Goal: Task Accomplishment & Management: Manage account settings

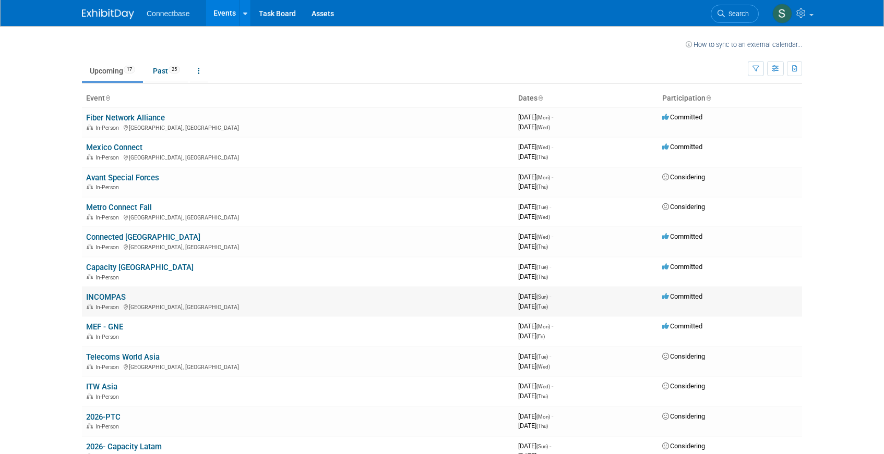
click at [105, 295] on link "INCOMPAS" at bounding box center [106, 297] width 40 height 9
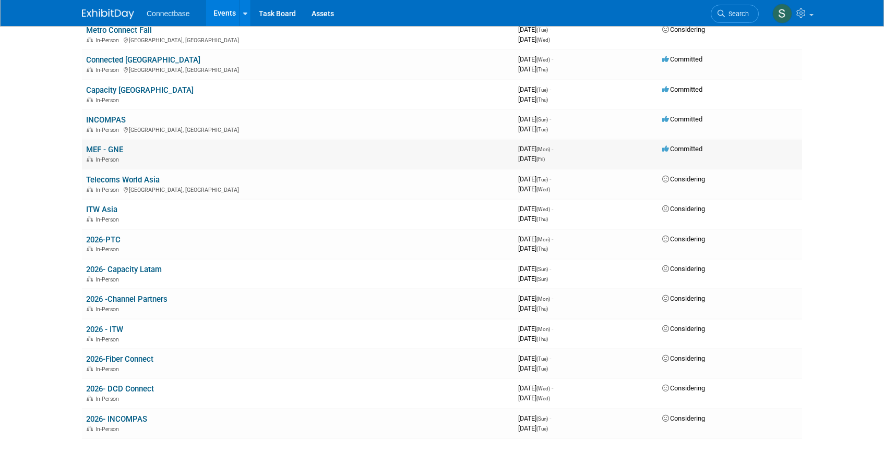
scroll to position [181, 0]
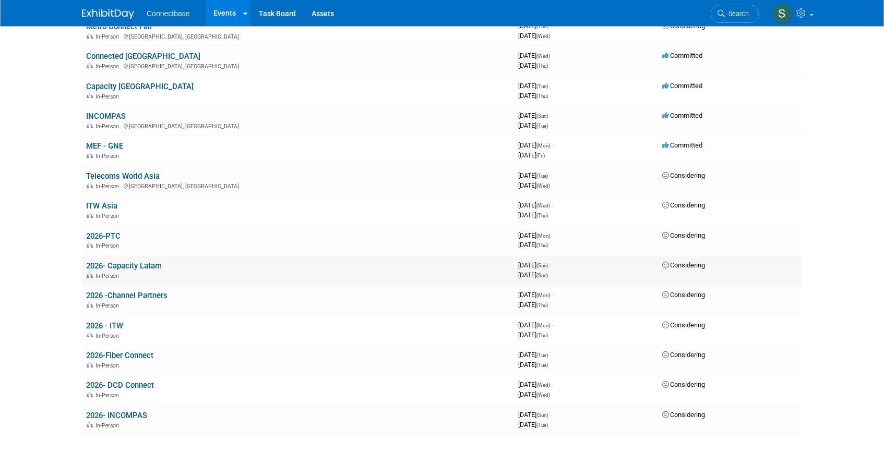
click at [141, 265] on link "2026- Capacity Latam" at bounding box center [124, 265] width 76 height 9
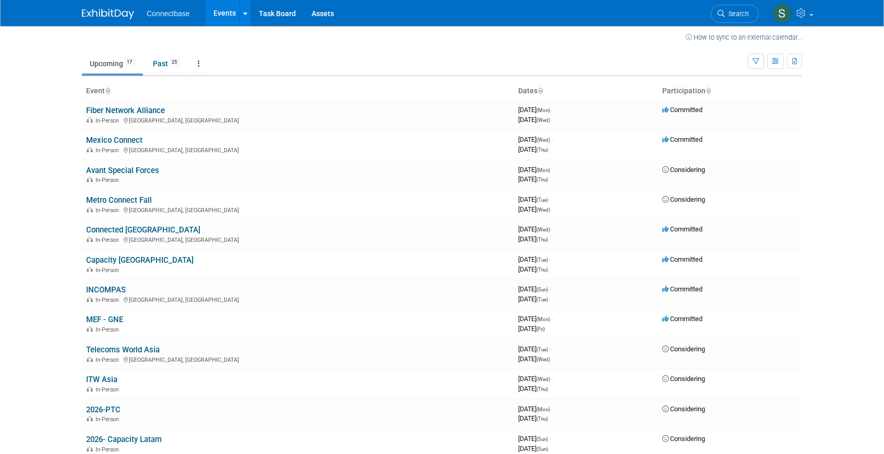
scroll to position [0, 0]
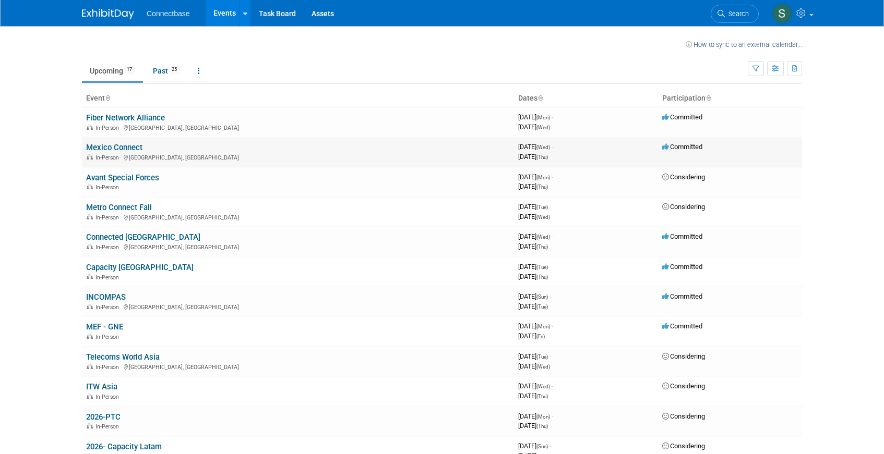
click at [125, 148] on link "Mexico Connect" at bounding box center [114, 147] width 56 height 9
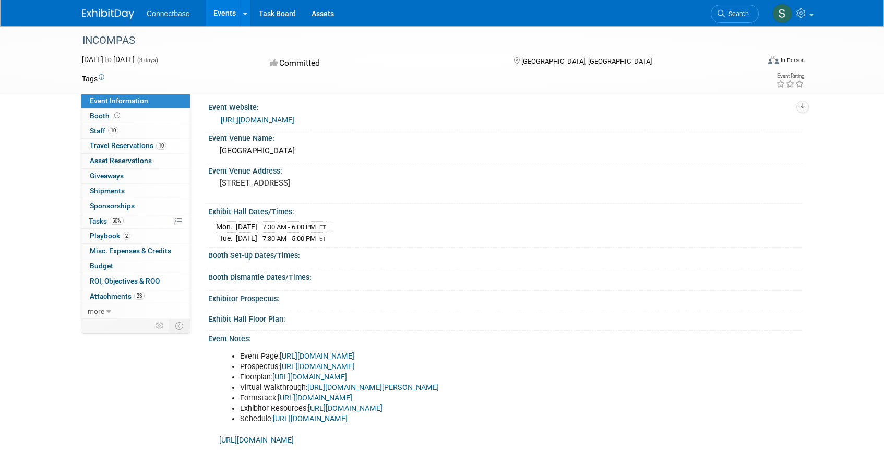
scroll to position [7, 0]
click at [127, 130] on link "10 Staff 10" at bounding box center [135, 131] width 109 height 15
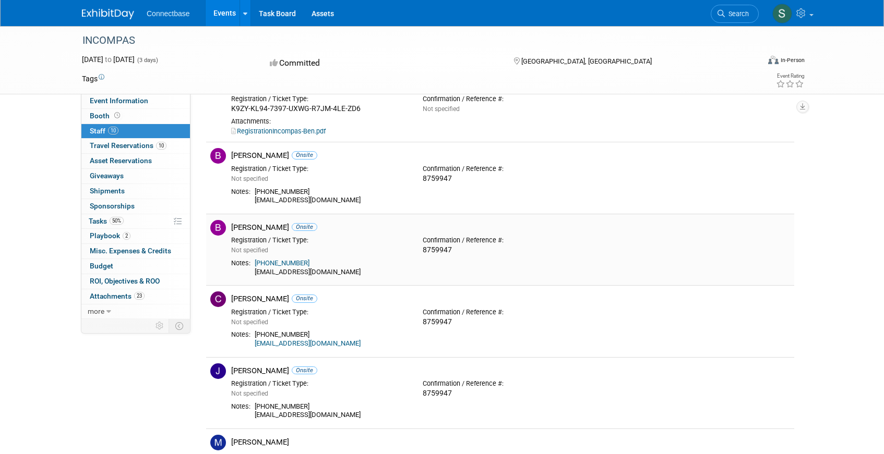
scroll to position [0, 0]
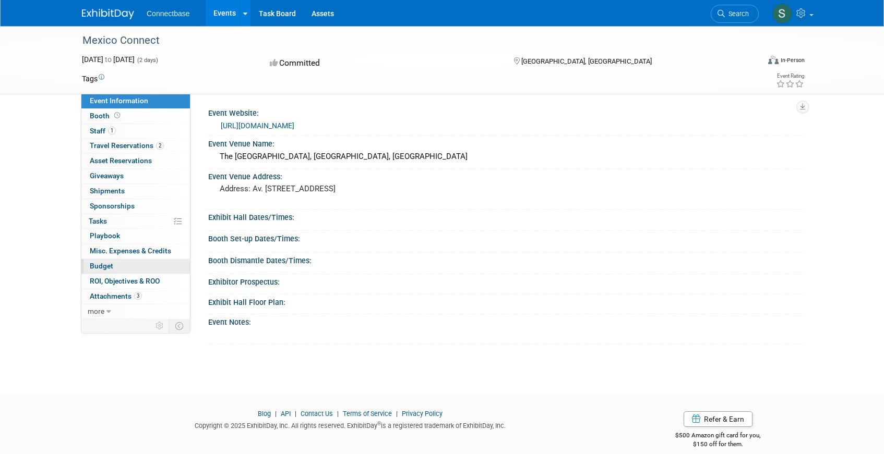
click at [123, 266] on link "Budget" at bounding box center [135, 266] width 109 height 15
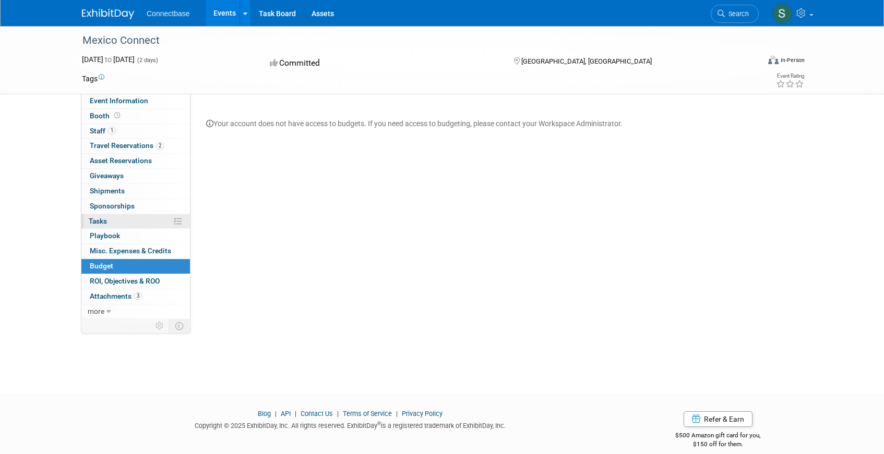
click at [111, 221] on link "0% Tasks 0%" at bounding box center [135, 221] width 109 height 15
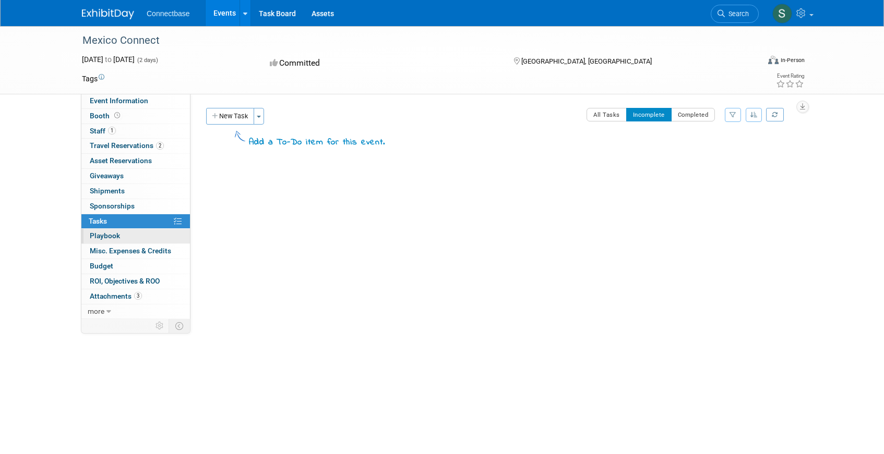
click at [108, 239] on span "Playbook 0" at bounding box center [105, 236] width 30 height 8
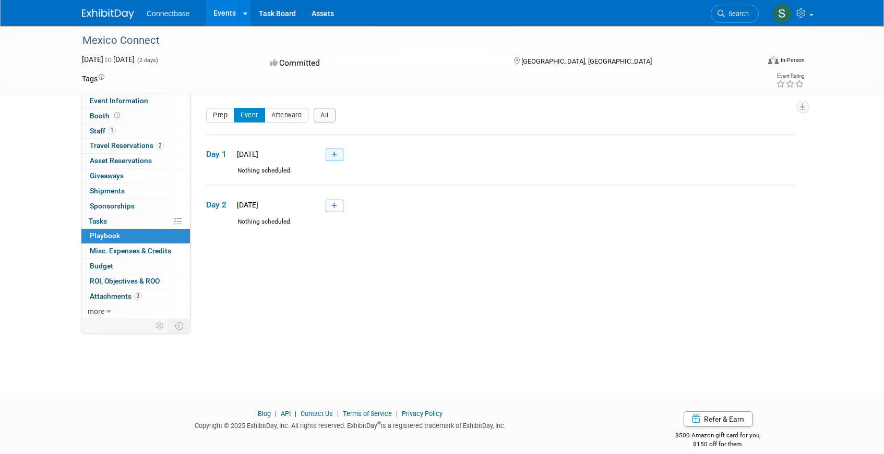
click at [336, 157] on icon at bounding box center [334, 155] width 6 height 6
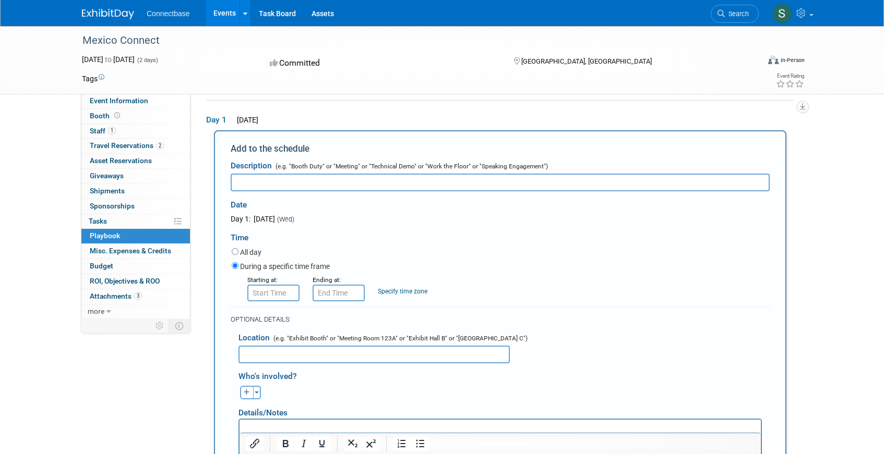
paste input "MexicoConnect: Connectbase & Trans America Fiber Systems Intro"
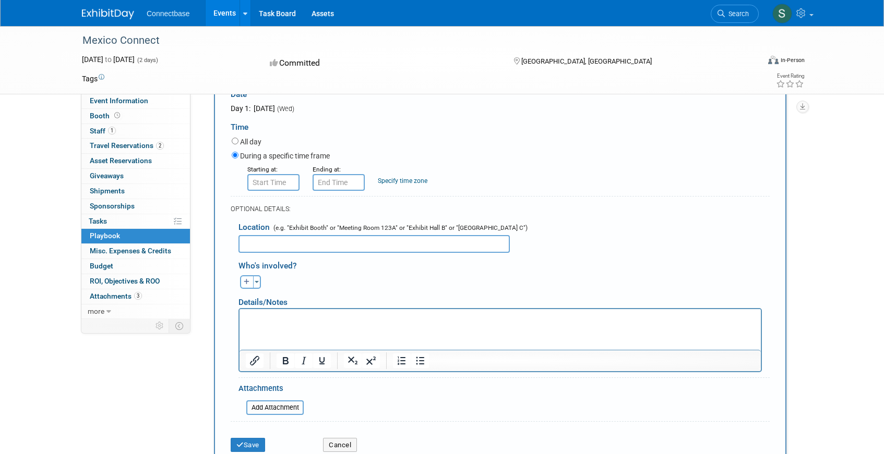
scroll to position [152, 0]
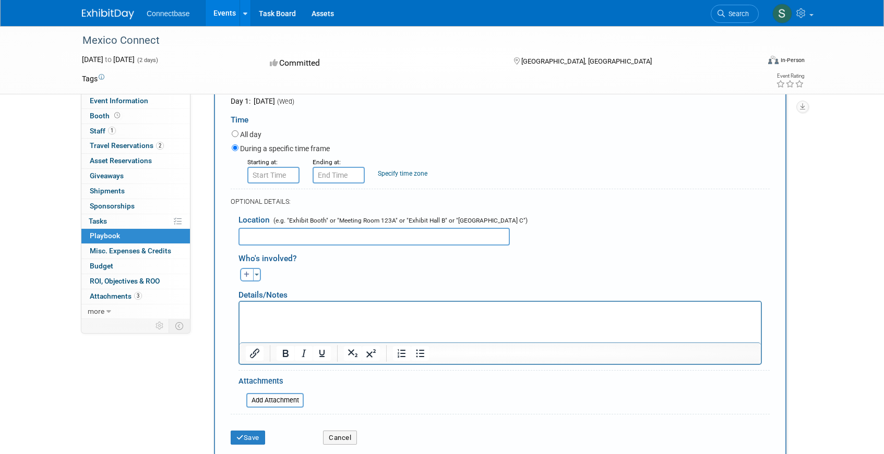
type input "MexicoConnect: Connectbase & Trans America Fiber Systems Intro 3PM"
click at [301, 238] on input "text" at bounding box center [373, 237] width 271 height 18
type input "Networking Area"
click at [257, 316] on html at bounding box center [500, 309] width 521 height 15
click at [247, 266] on div "Ben remove Brian remove Brian remove (me)" at bounding box center [504, 274] width 547 height 16
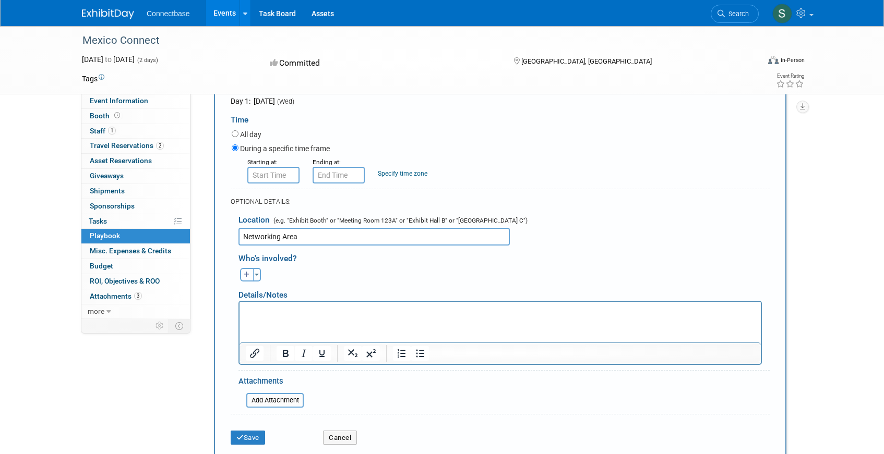
click at [247, 274] on icon "button" at bounding box center [247, 275] width 6 height 6
select select
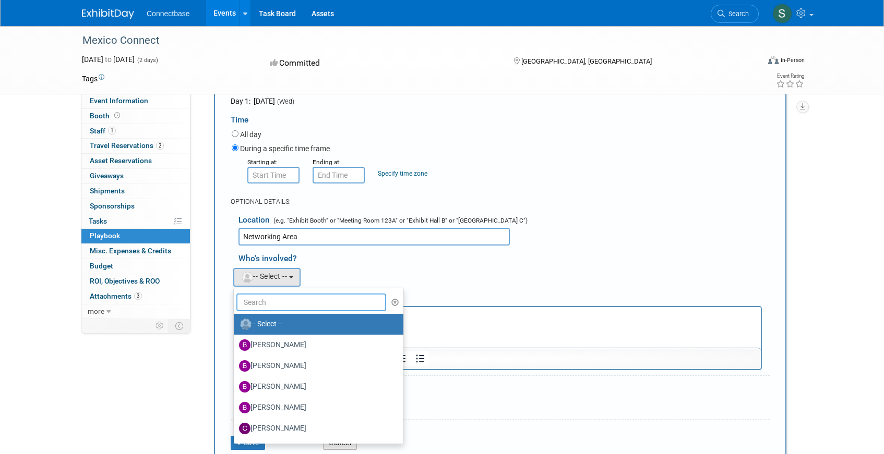
click at [261, 305] on input "text" at bounding box center [311, 303] width 150 height 18
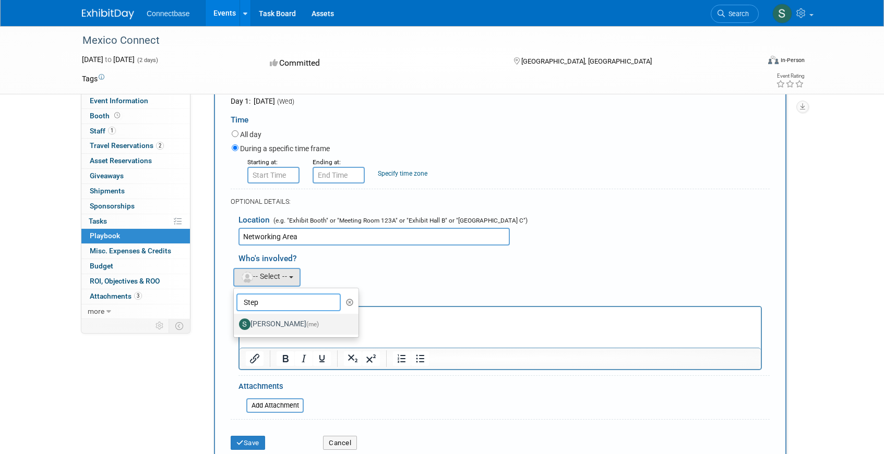
type input "Step"
click at [272, 327] on label "Stephanie Bird (me)" at bounding box center [293, 324] width 109 height 17
click at [235, 327] on input "Stephanie Bird (me)" at bounding box center [232, 323] width 7 height 7
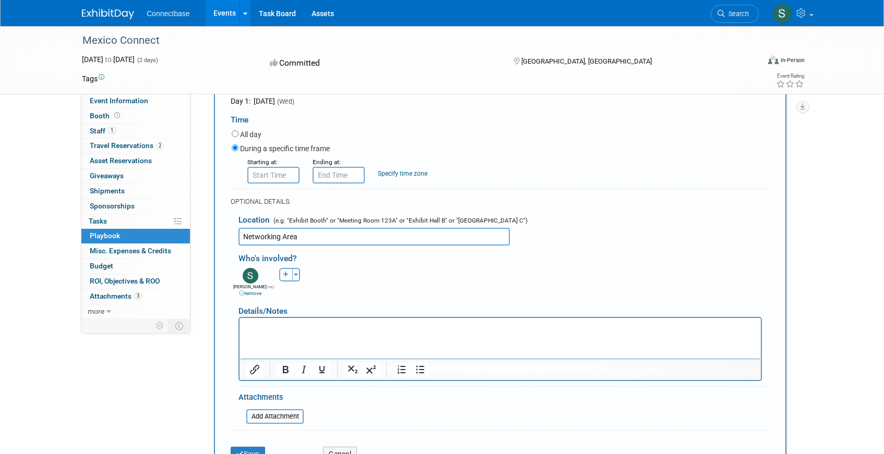
click at [270, 332] on html at bounding box center [500, 325] width 521 height 15
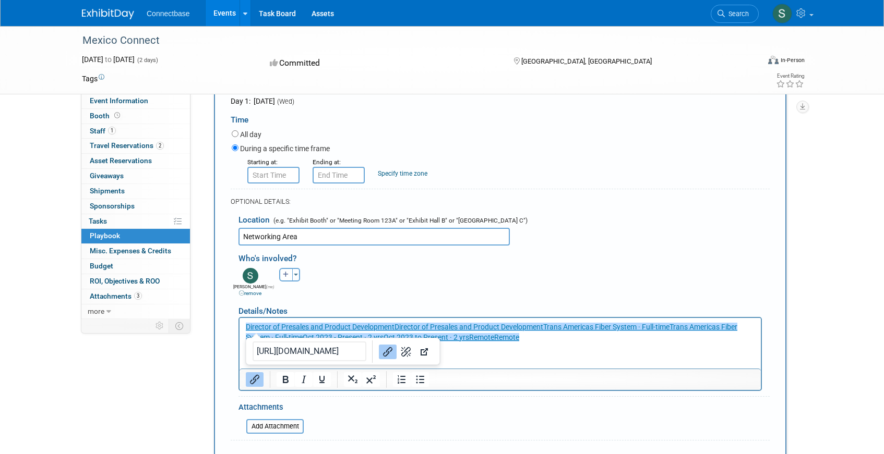
click at [528, 339] on p "﻿Director of Presales and Product DevelopmentDirector of Presales and Product D…" at bounding box center [500, 332] width 509 height 20
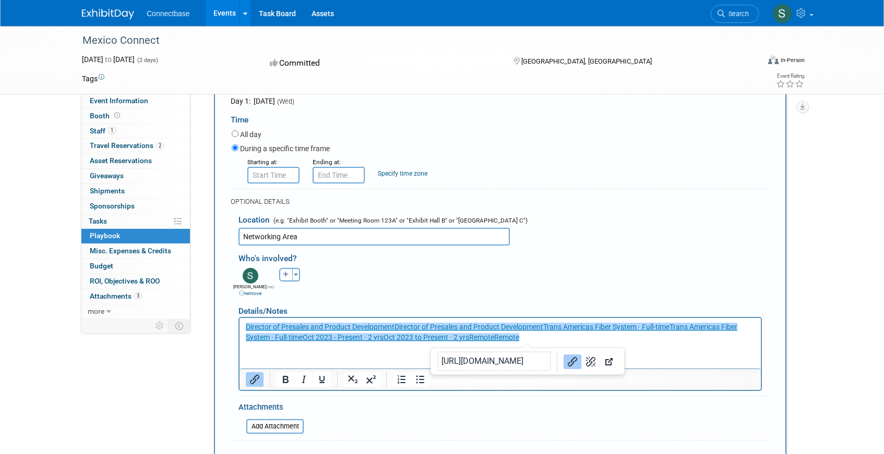
click at [548, 336] on p "Director of Presales and Product DevelopmentDirector of Presales and Product De…" at bounding box center [500, 332] width 509 height 20
drag, startPoint x: 547, startPoint y: 338, endPoint x: 397, endPoint y: 328, distance: 151.1
click at [397, 328] on p "Director of Presales and Product DevelopmentDirector of Presales and Product De…" at bounding box center [500, 332] width 509 height 20
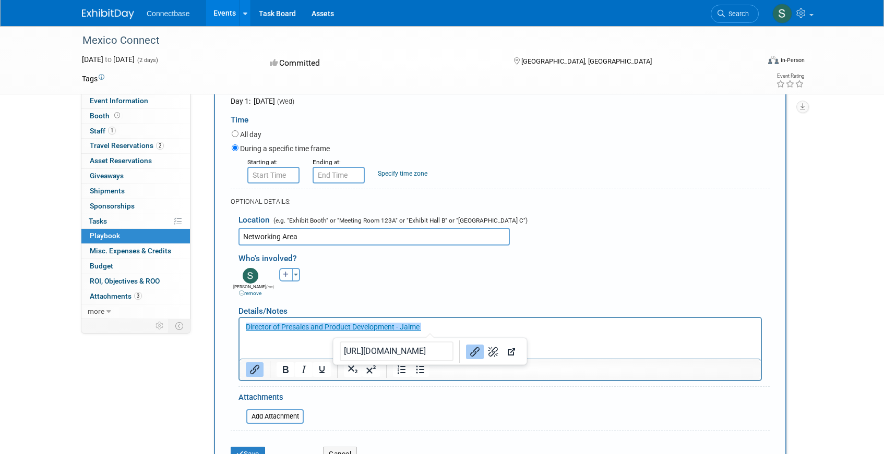
click at [446, 322] on p "Director of Presales and Product Development - Jaime ﻿" at bounding box center [500, 327] width 509 height 10
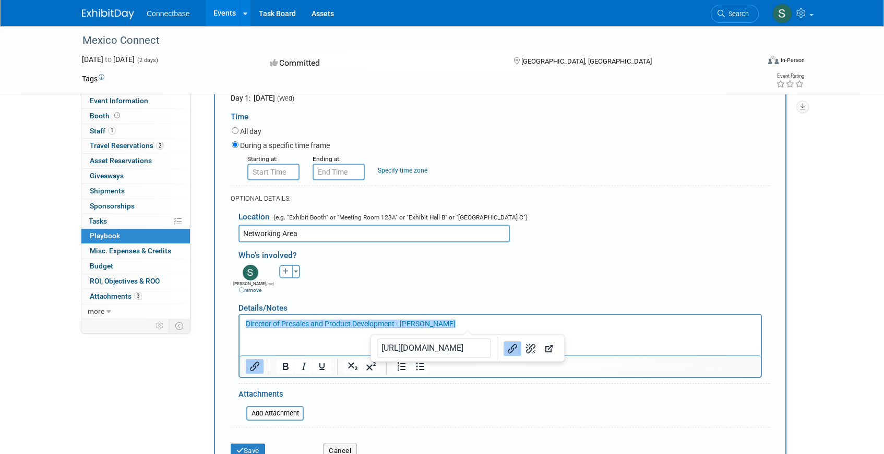
scroll to position [0, 0]
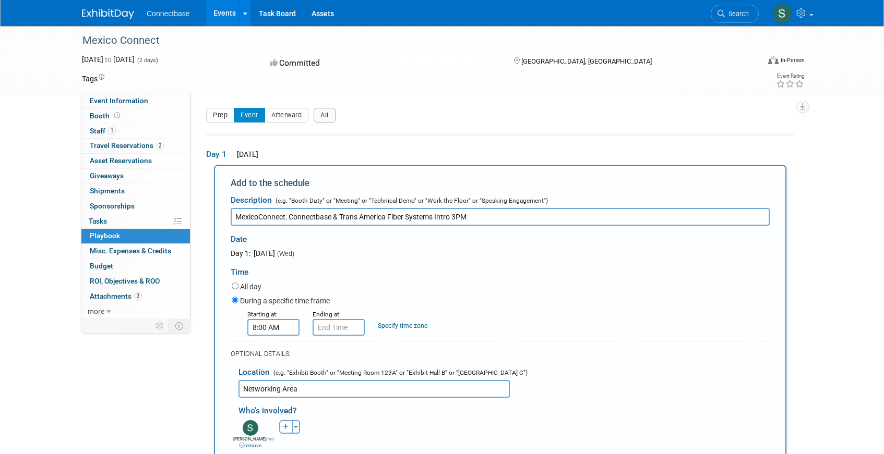
click at [268, 331] on input "8:00 AM" at bounding box center [273, 327] width 52 height 17
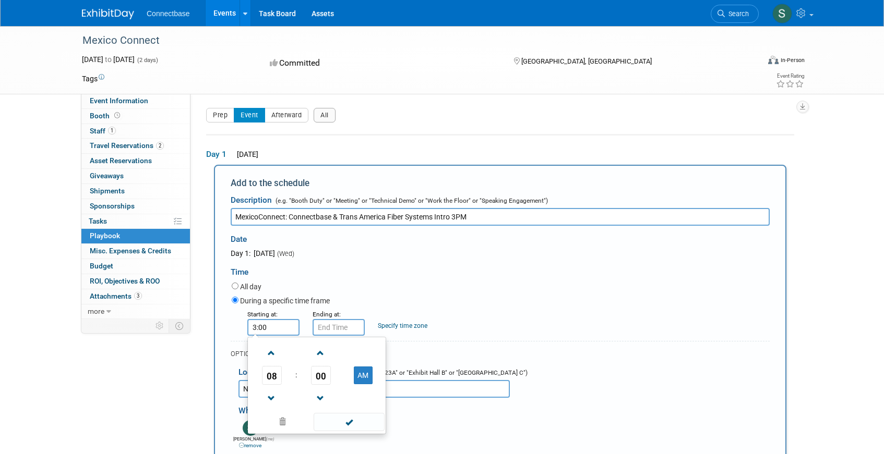
type input "3:00 AM"
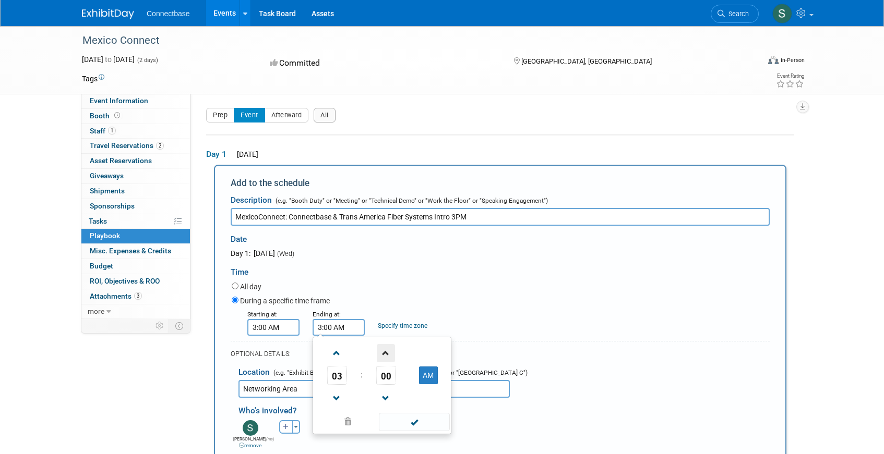
click at [389, 357] on span at bounding box center [386, 353] width 18 height 18
click at [390, 379] on span "01" at bounding box center [386, 375] width 20 height 19
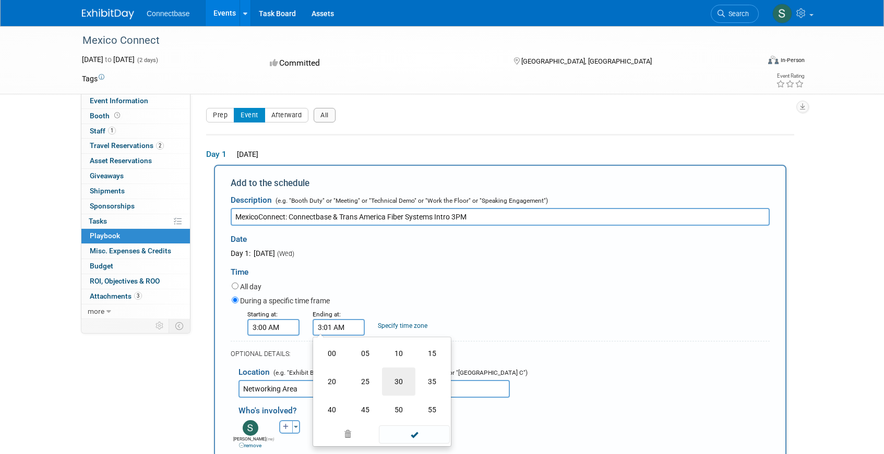
click at [399, 379] on td "30" at bounding box center [398, 382] width 33 height 28
type input "3:30 AM"
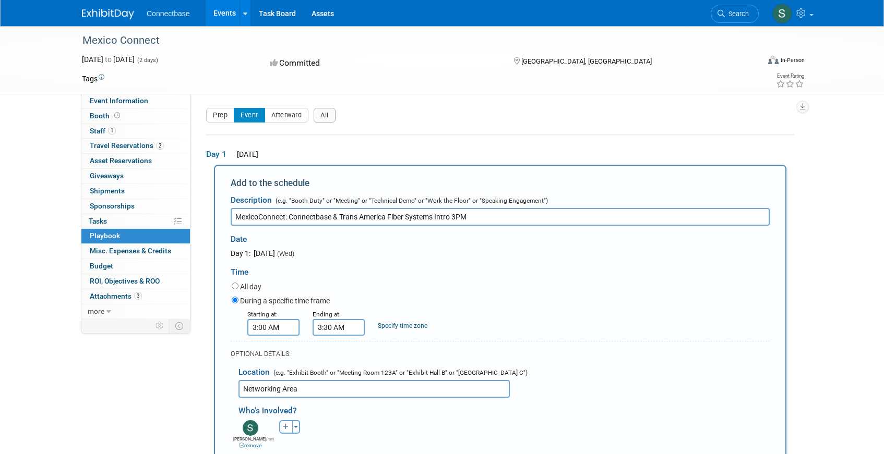
click at [403, 325] on link "Specify time zone" at bounding box center [403, 325] width 50 height 7
type input "C"
type input "M"
type input "UTC"
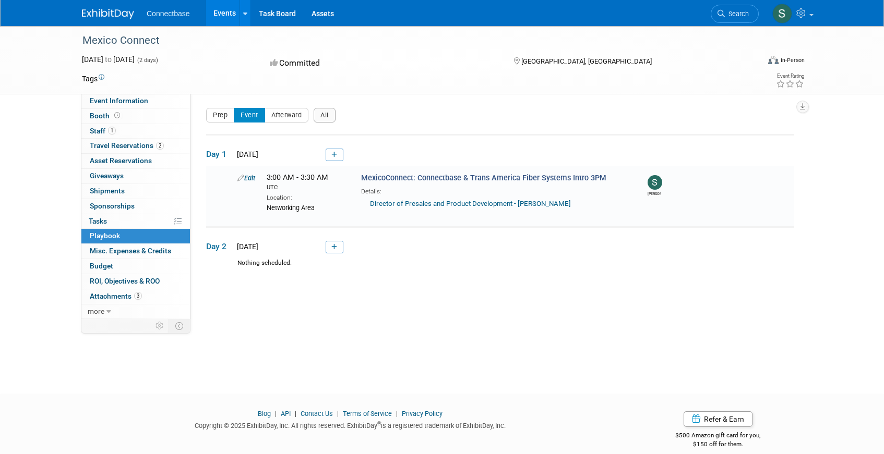
scroll to position [12, 0]
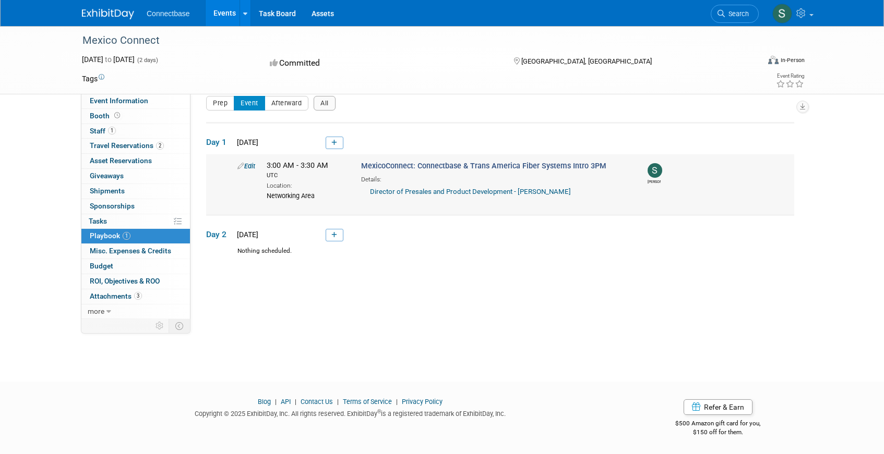
click at [312, 166] on span "3:00 AM - 3:30 AM UTC" at bounding box center [306, 170] width 79 height 18
click at [252, 164] on link "Edit" at bounding box center [246, 166] width 18 height 8
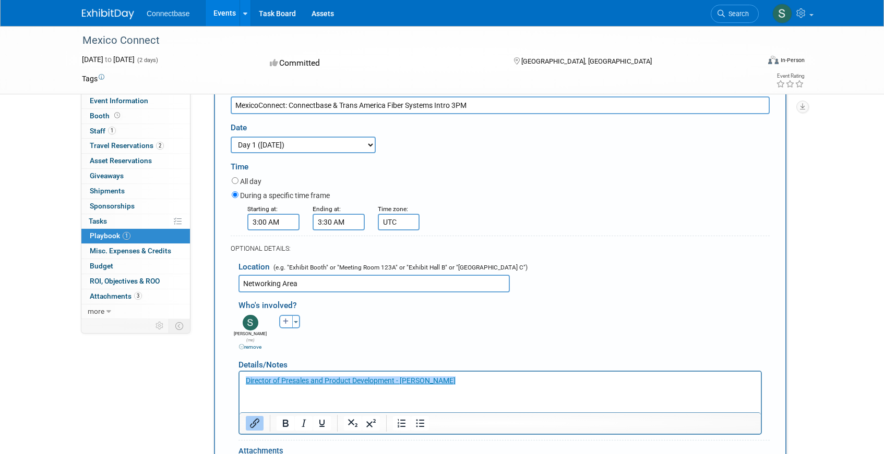
scroll to position [120, 0]
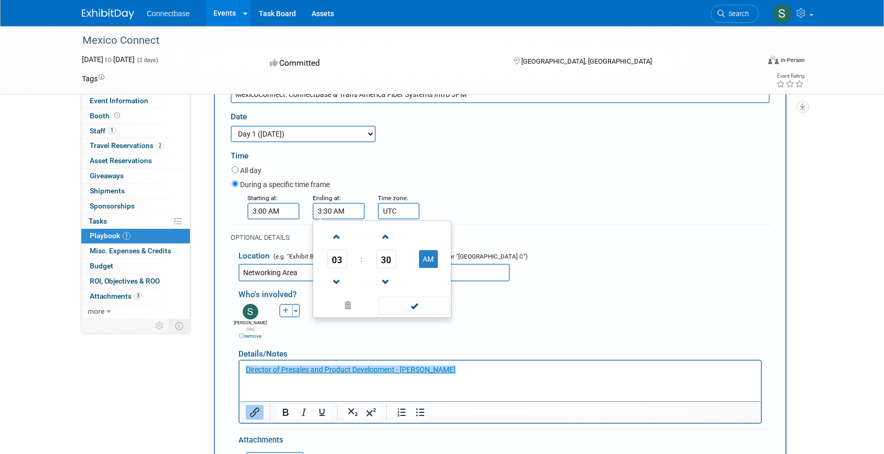
click at [353, 209] on input "3:30 AM" at bounding box center [339, 211] width 52 height 17
click at [438, 258] on td "AM" at bounding box center [428, 259] width 41 height 19
click at [431, 260] on button "AM" at bounding box center [428, 259] width 19 height 18
type input "3:30 PM"
click at [289, 212] on input "3:00 AM" at bounding box center [273, 211] width 52 height 17
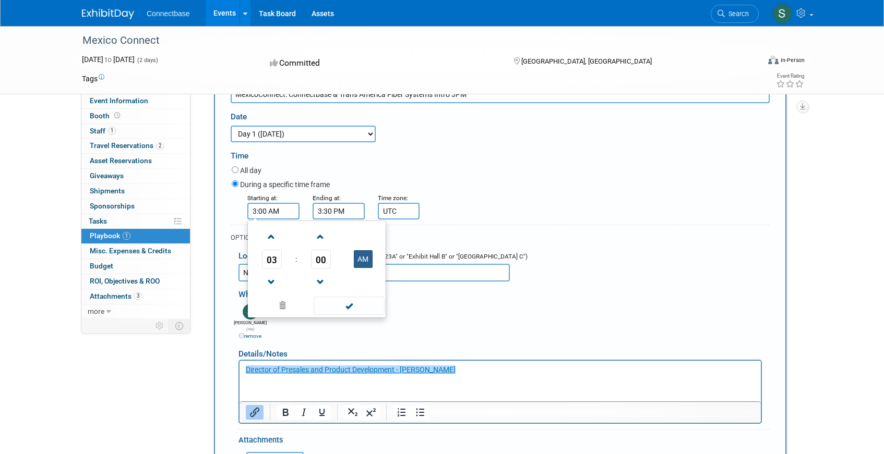
click at [366, 258] on button "AM" at bounding box center [363, 259] width 19 height 18
type input "3:00 PM"
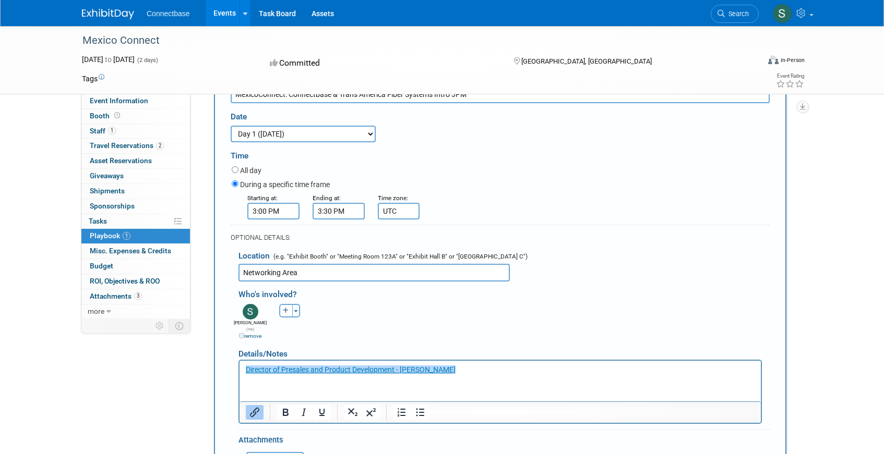
click at [481, 226] on div "OPTIONAL DETAILS:" at bounding box center [500, 234] width 539 height 19
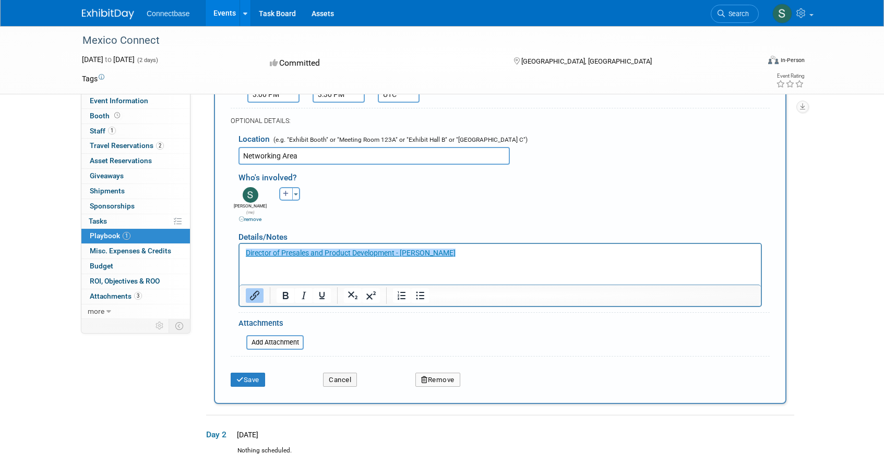
scroll to position [260, 0]
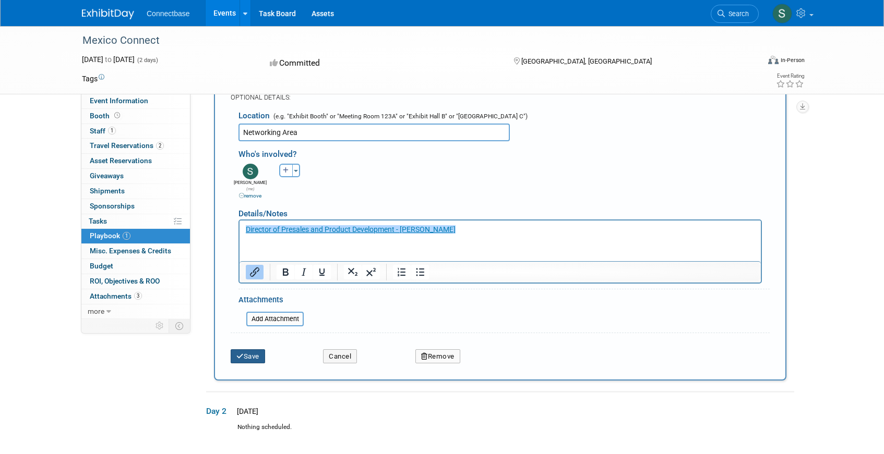
drag, startPoint x: 247, startPoint y: 347, endPoint x: 258, endPoint y: 348, distance: 10.5
click at [258, 350] on button "Save" at bounding box center [248, 357] width 34 height 15
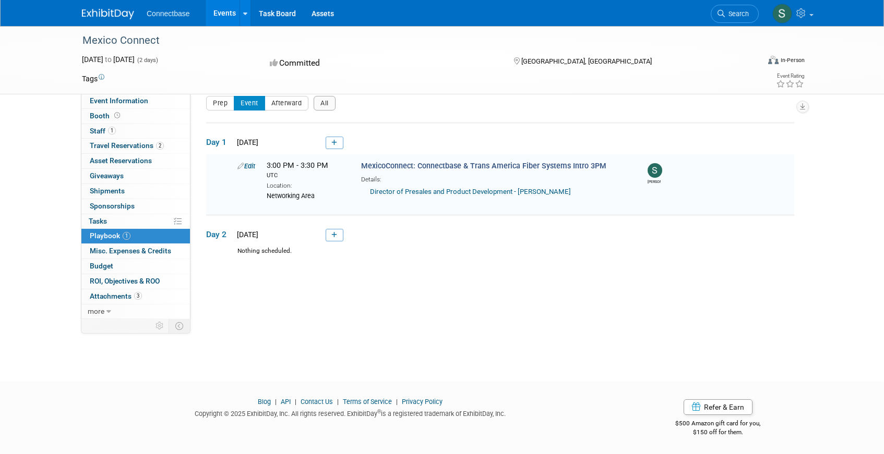
scroll to position [0, 0]
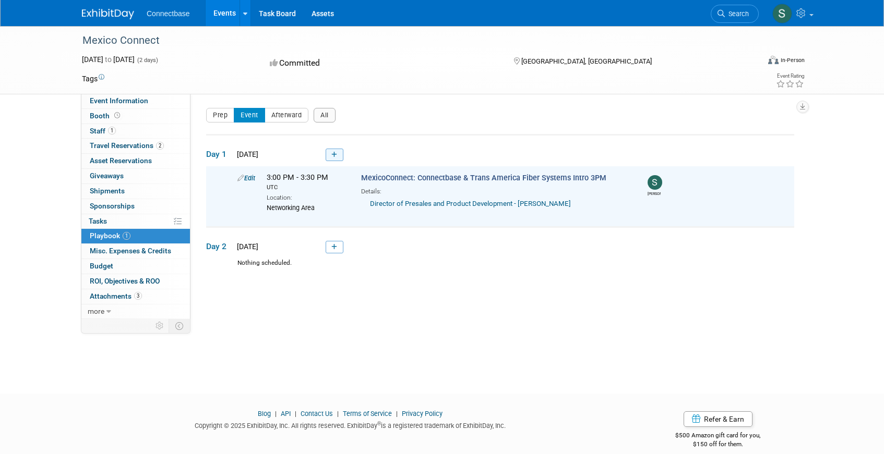
click at [336, 154] on icon at bounding box center [334, 155] width 6 height 6
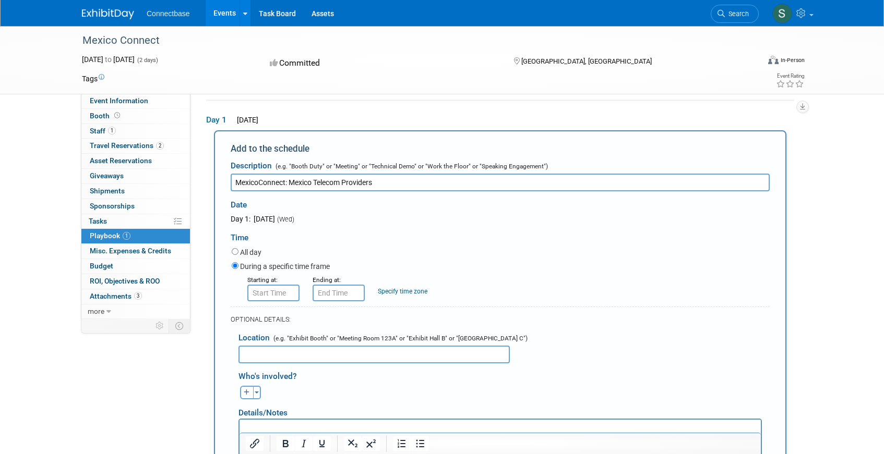
type input "MexicoConnect: Mexico Telecom Providers"
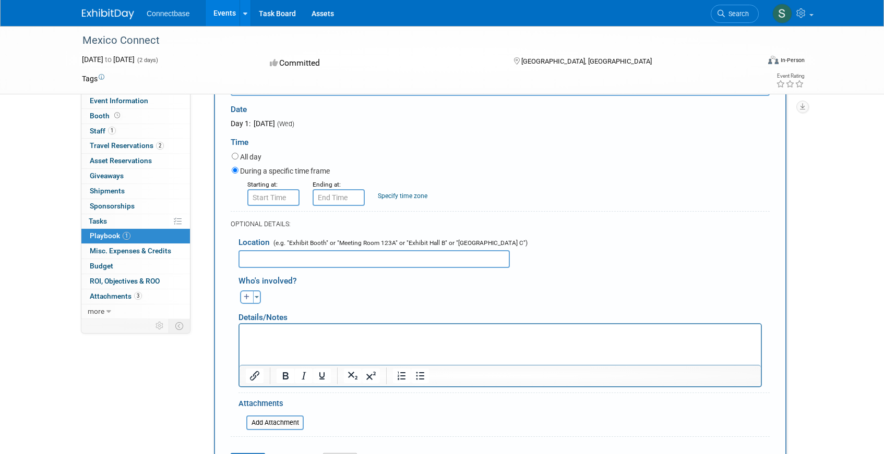
scroll to position [164, 0]
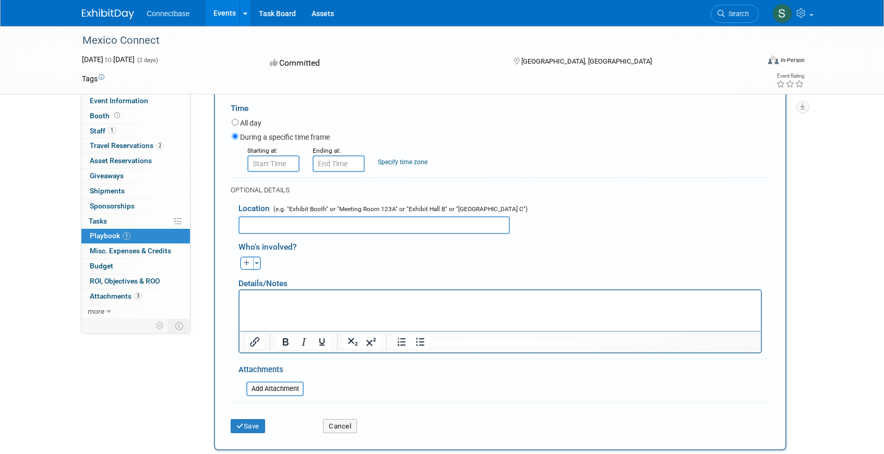
click at [314, 305] on html at bounding box center [500, 297] width 521 height 15
click at [315, 302] on p "Javier Wiechers" at bounding box center [500, 299] width 509 height 10
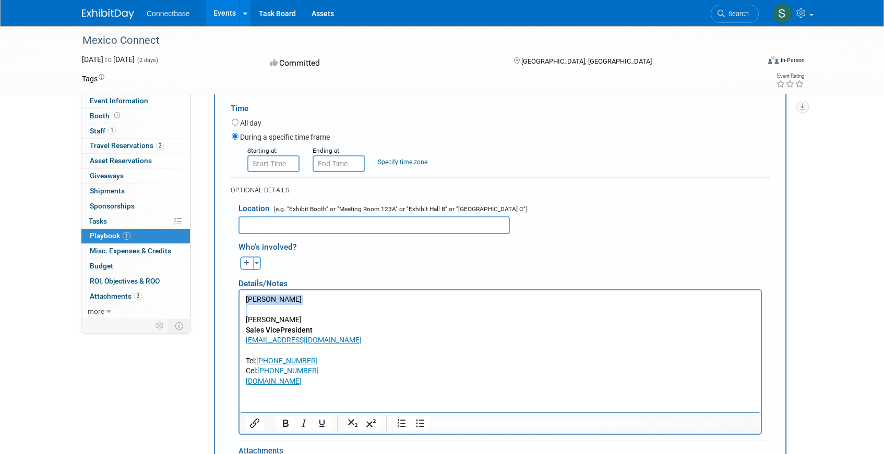
drag, startPoint x: 308, startPoint y: 305, endPoint x: 170, endPoint y: 274, distance: 142.2
click at [240, 290] on html "Javier Wiechers Javier Wiechers Sales VicePresident jwiechers@mtpsites.com Tel:…" at bounding box center [500, 338] width 521 height 96
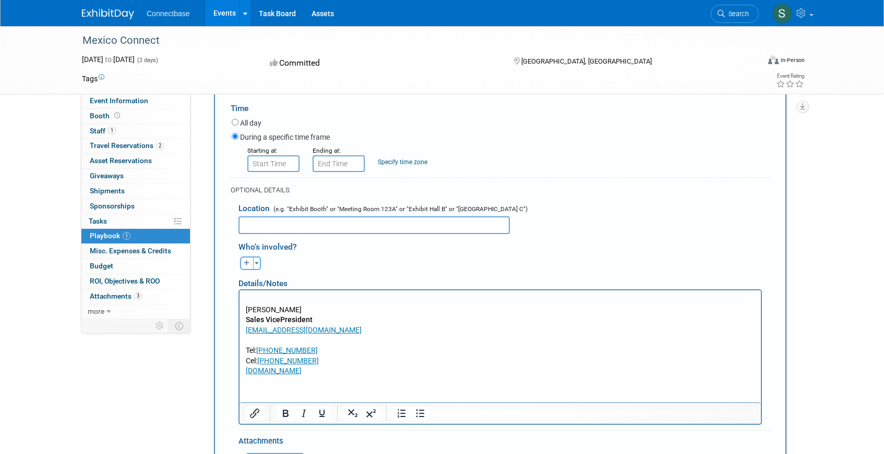
click at [278, 227] on input "text" at bounding box center [373, 226] width 271 height 18
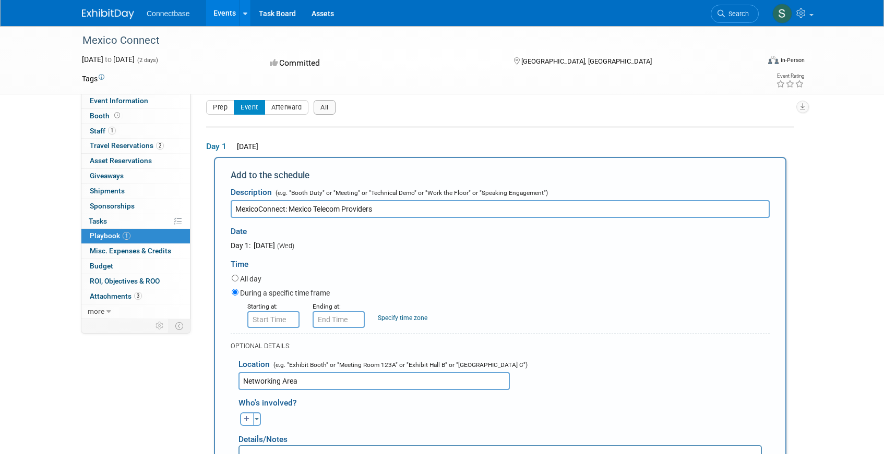
scroll to position [4, 0]
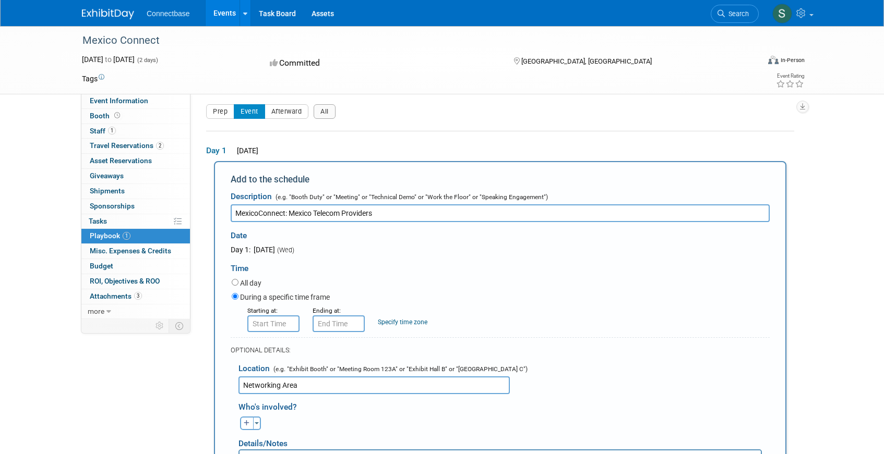
type input "Networking Area"
click at [399, 211] on input "MexicoConnect: Mexico Telecom Providers" at bounding box center [500, 214] width 539 height 18
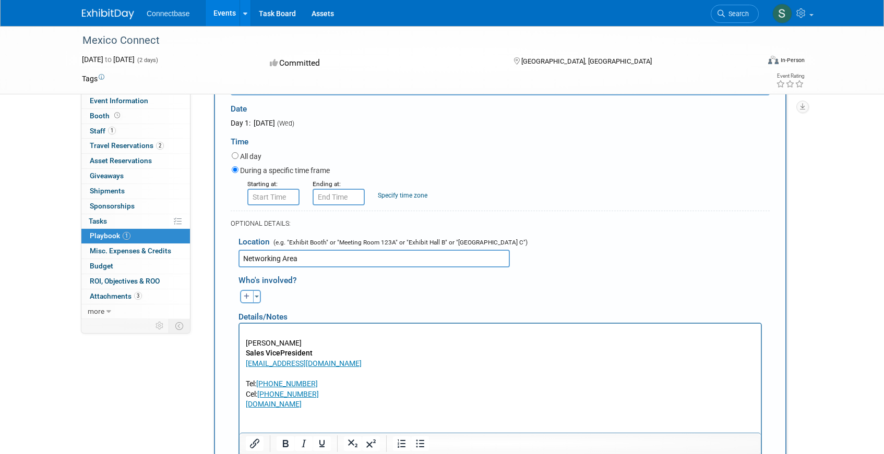
scroll to position [136, 0]
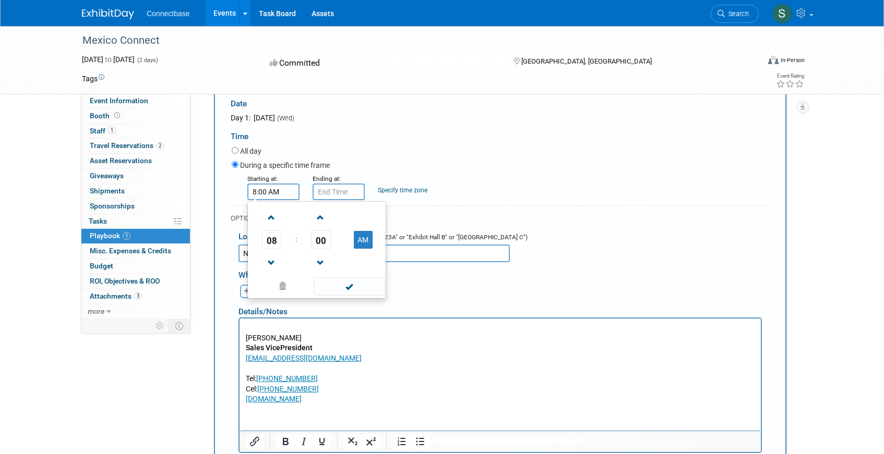
click at [270, 196] on input "8:00 AM" at bounding box center [273, 192] width 52 height 17
click at [270, 238] on span "08" at bounding box center [272, 240] width 20 height 19
click at [335, 220] on td "02" at bounding box center [333, 218] width 33 height 28
click at [364, 240] on button "AM" at bounding box center [363, 240] width 19 height 18
type input "2:00 PM"
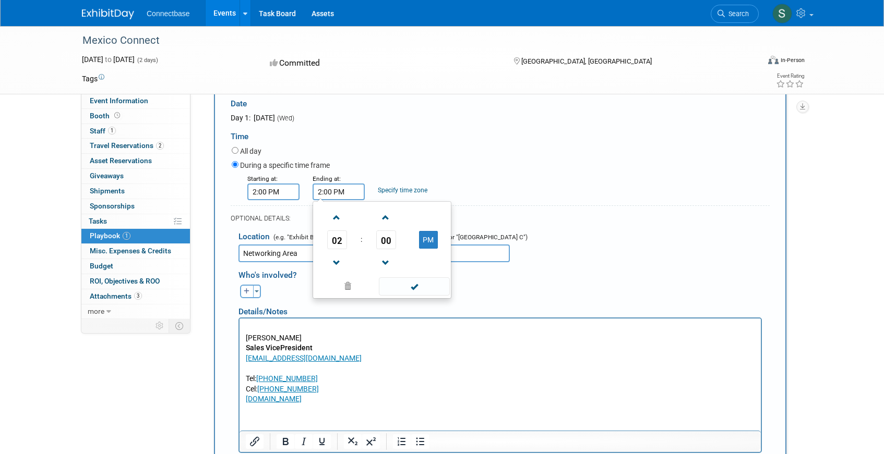
click at [342, 194] on input "2:00 PM" at bounding box center [339, 192] width 52 height 17
click at [385, 243] on span "00" at bounding box center [386, 240] width 20 height 19
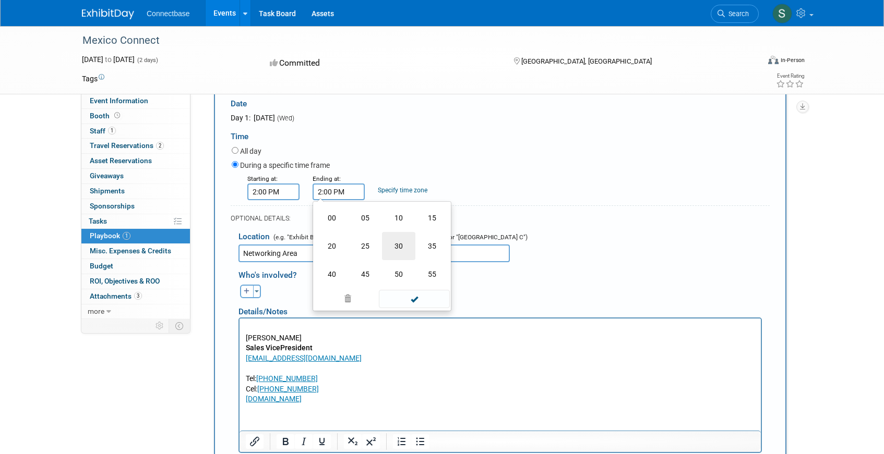
click at [394, 248] on td "30" at bounding box center [398, 246] width 33 height 28
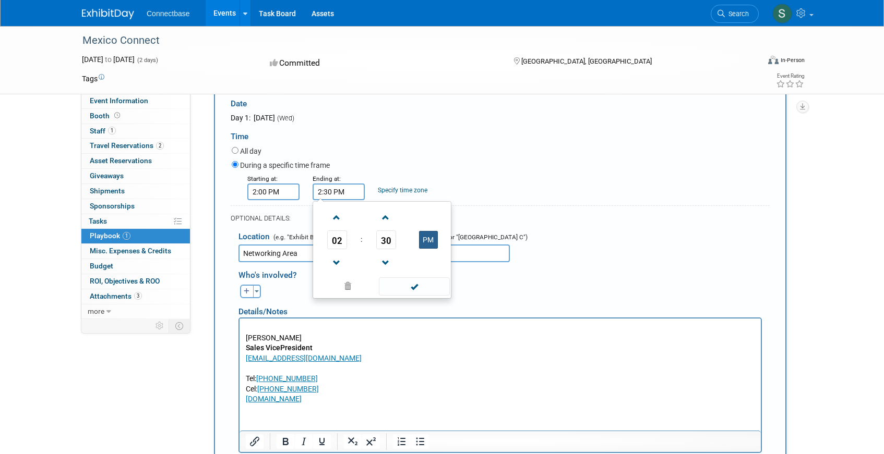
click at [429, 241] on button "PM" at bounding box center [428, 240] width 19 height 18
click at [429, 239] on button "AM" at bounding box center [428, 240] width 19 height 18
type input "2:30 PM"
click at [505, 179] on div "Starting at: 2:00 PM Ending at: 2:30 PM 02 : 30 PM 12 01 02 03 04 05 06 07 08 0…" at bounding box center [501, 186] width 554 height 27
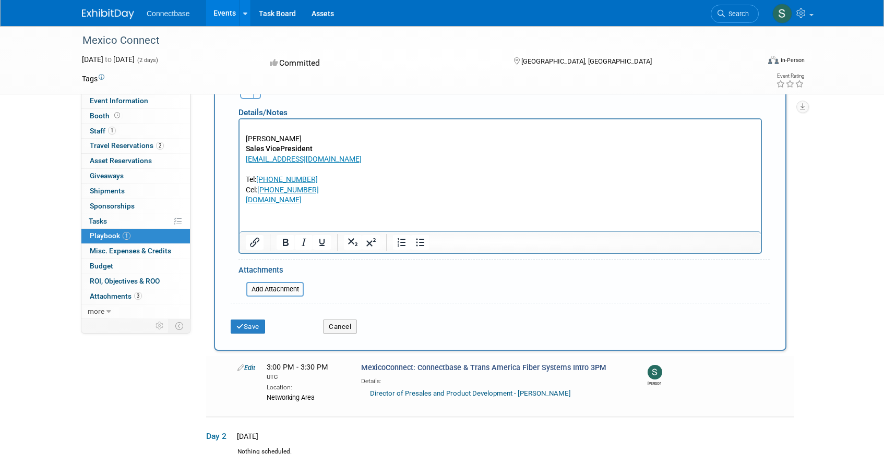
scroll to position [460, 0]
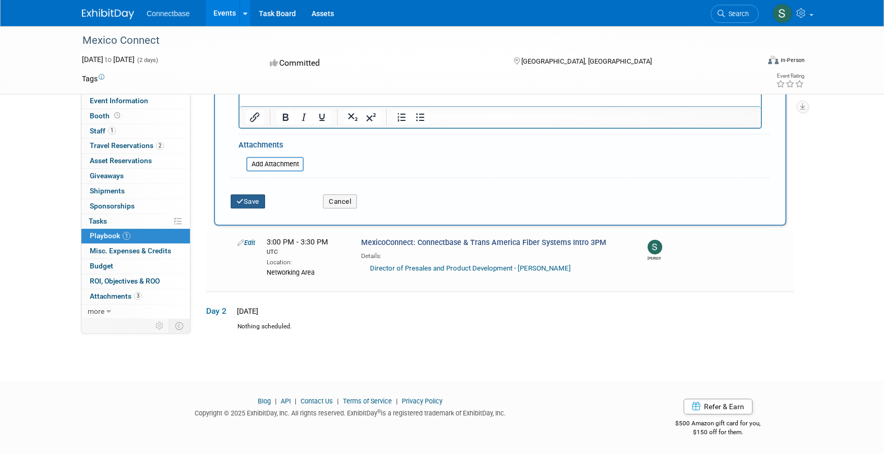
click at [254, 204] on button "Save" at bounding box center [248, 202] width 34 height 15
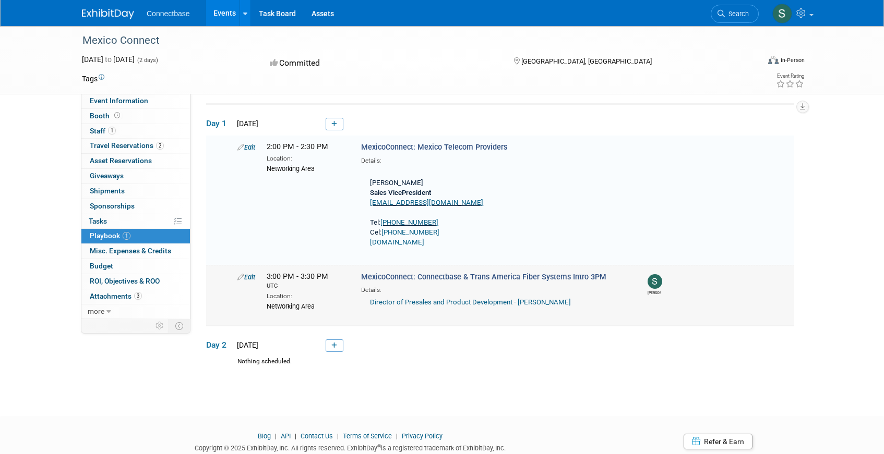
scroll to position [36, 0]
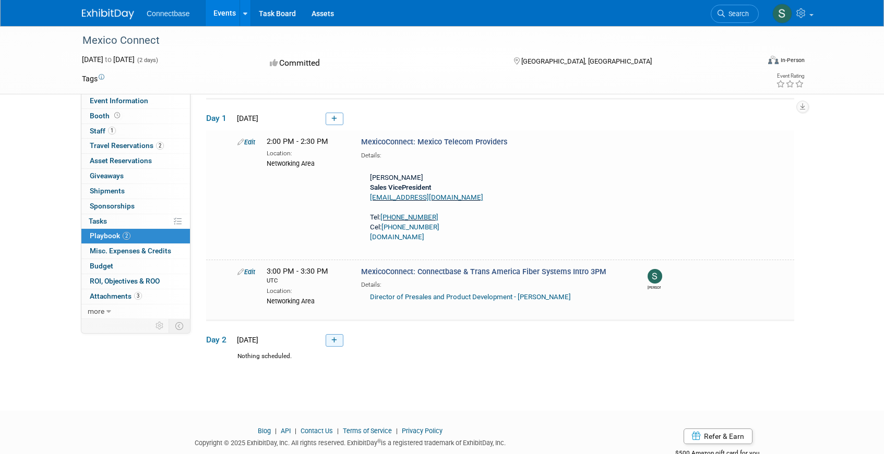
click at [331, 341] on icon at bounding box center [334, 341] width 6 height 6
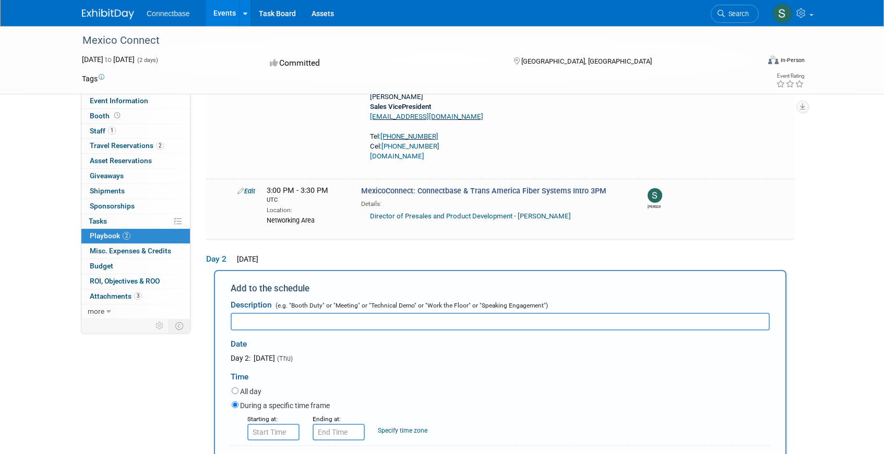
scroll to position [0, 0]
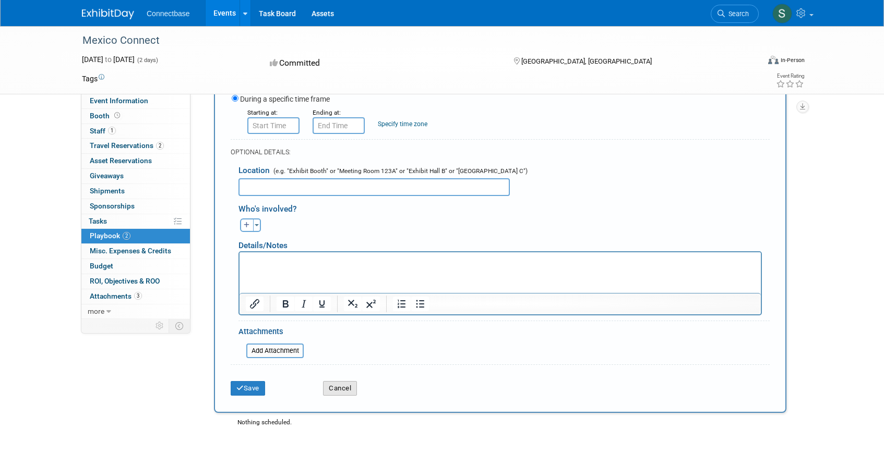
click at [345, 381] on button "Cancel" at bounding box center [340, 388] width 34 height 15
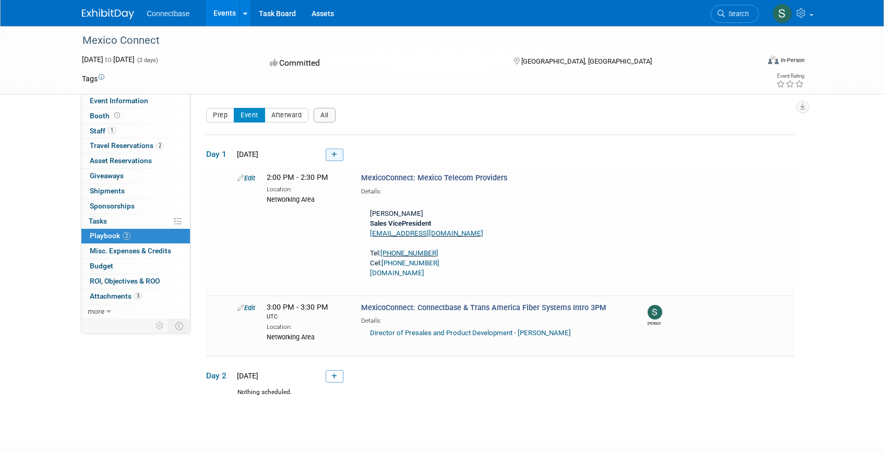
click at [332, 154] on icon at bounding box center [334, 155] width 6 height 6
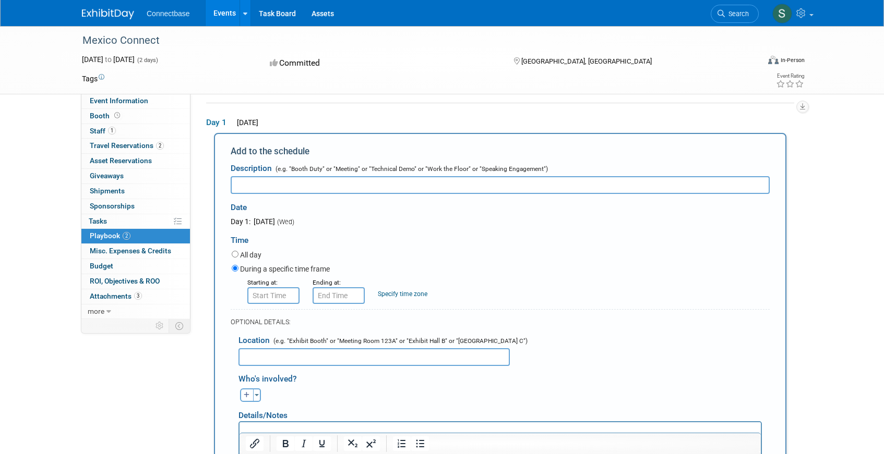
scroll to position [34, 0]
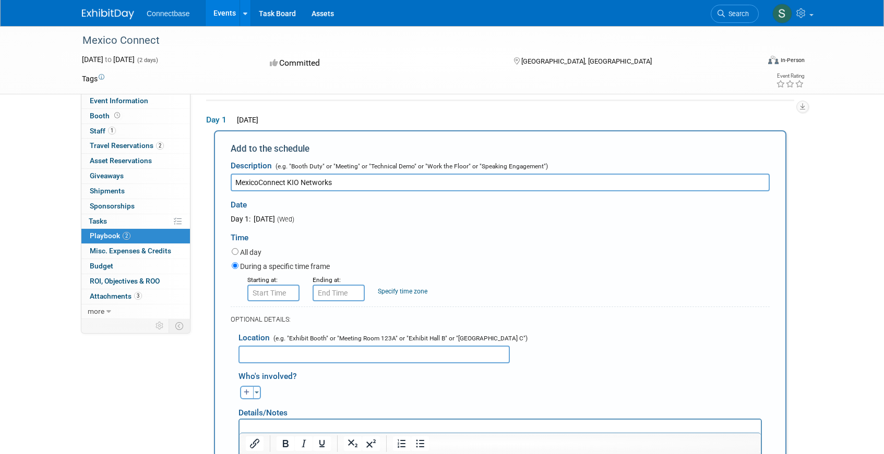
type input "MexicoConnect KIO Networks"
click at [348, 358] on input "text" at bounding box center [373, 355] width 271 height 18
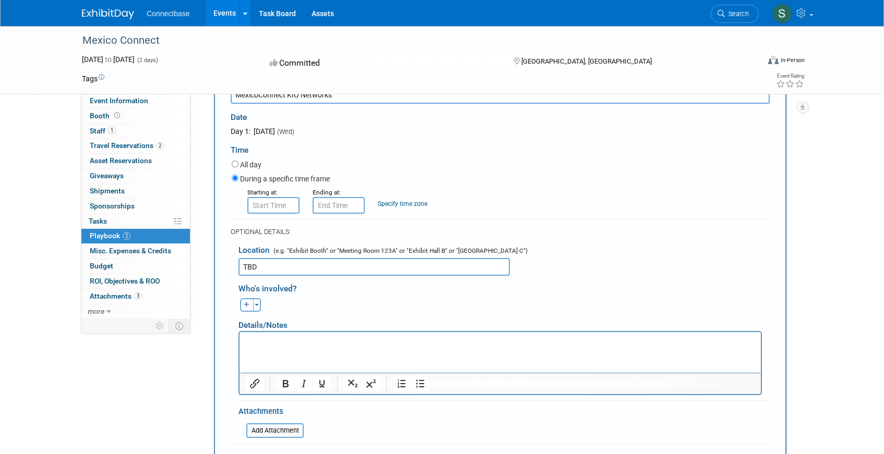
scroll to position [148, 0]
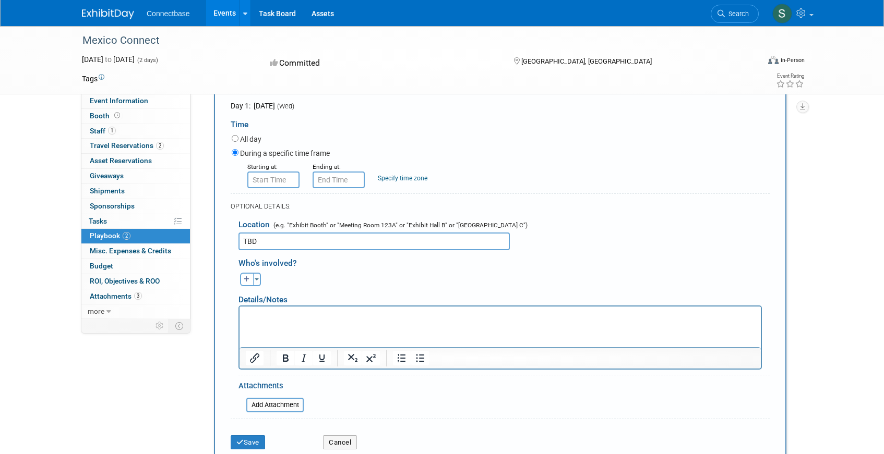
type input "TBD"
click at [302, 320] on p "Rich Text Area. Press ALT-0 for help." at bounding box center [500, 315] width 509 height 10
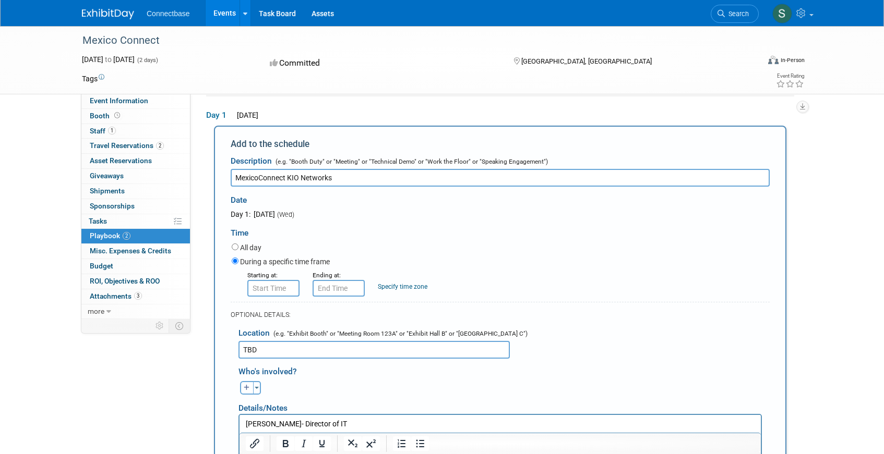
scroll to position [38, 0]
click at [273, 294] on input "8:00 AM" at bounding box center [273, 290] width 52 height 17
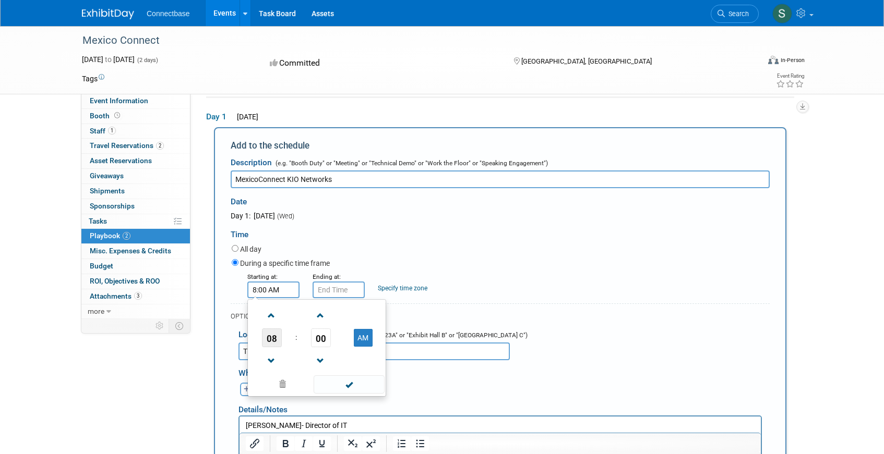
click at [274, 344] on span "08" at bounding box center [272, 338] width 20 height 19
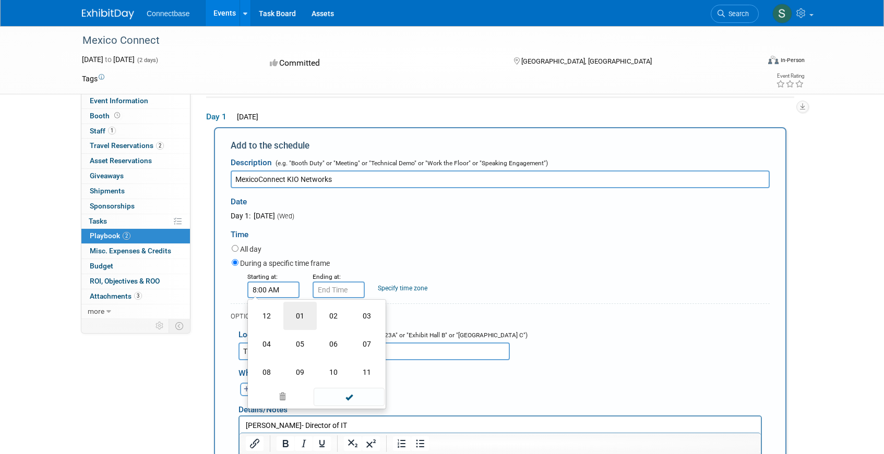
click at [298, 321] on td "01" at bounding box center [299, 316] width 33 height 28
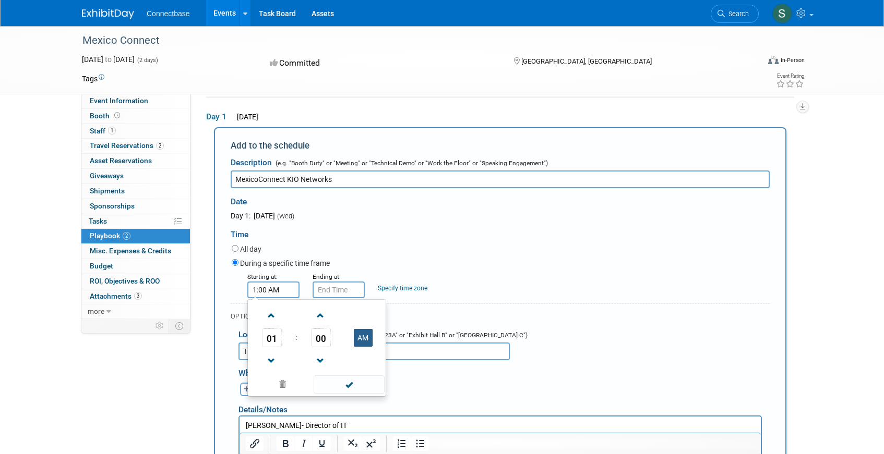
click at [360, 335] on button "AM" at bounding box center [363, 338] width 19 height 18
type input "1:00 PM"
click at [339, 292] on input "1:00 PM" at bounding box center [339, 290] width 52 height 17
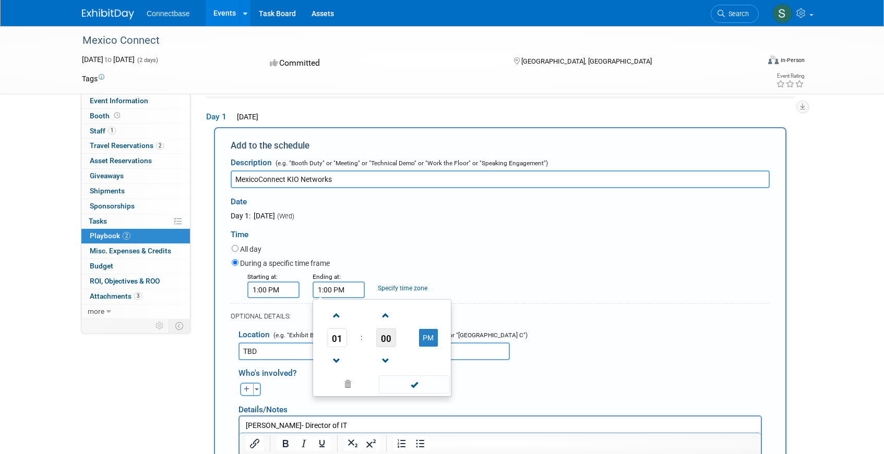
click at [387, 344] on span "00" at bounding box center [386, 338] width 20 height 19
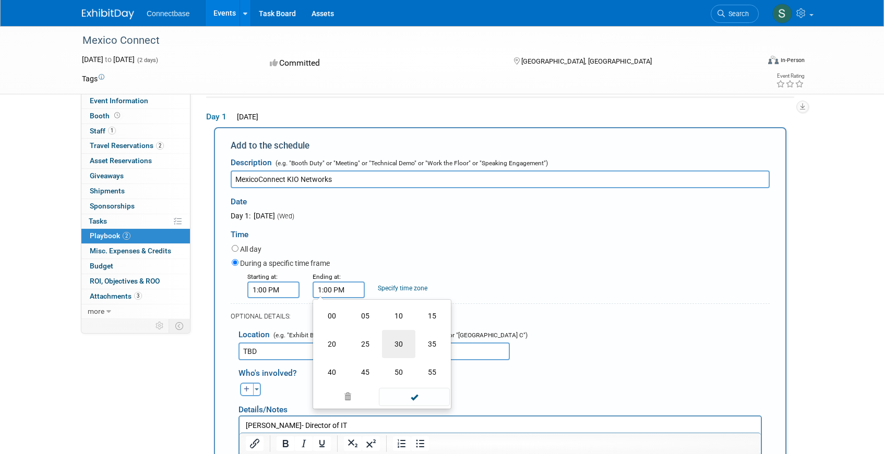
click at [403, 346] on td "30" at bounding box center [398, 344] width 33 height 28
type input "1:30 PM"
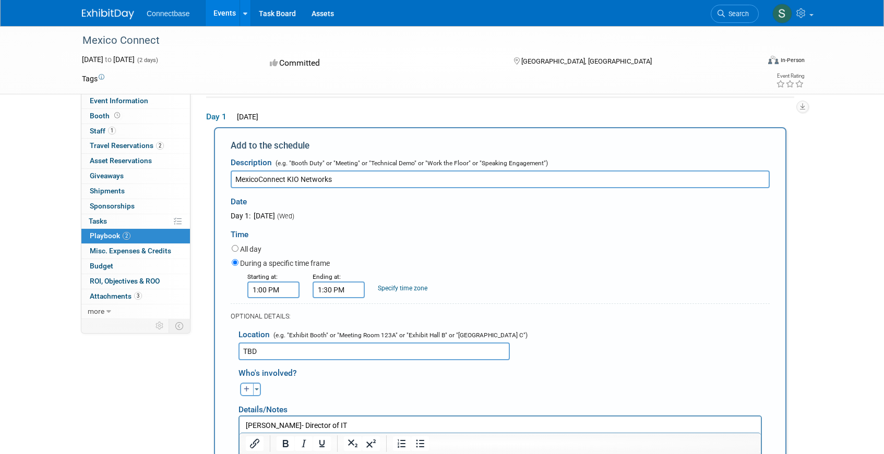
click at [513, 295] on div "Starting at: 1:00 PM Ending at: 1:30 PM Specify time zone Time zone:" at bounding box center [501, 284] width 554 height 27
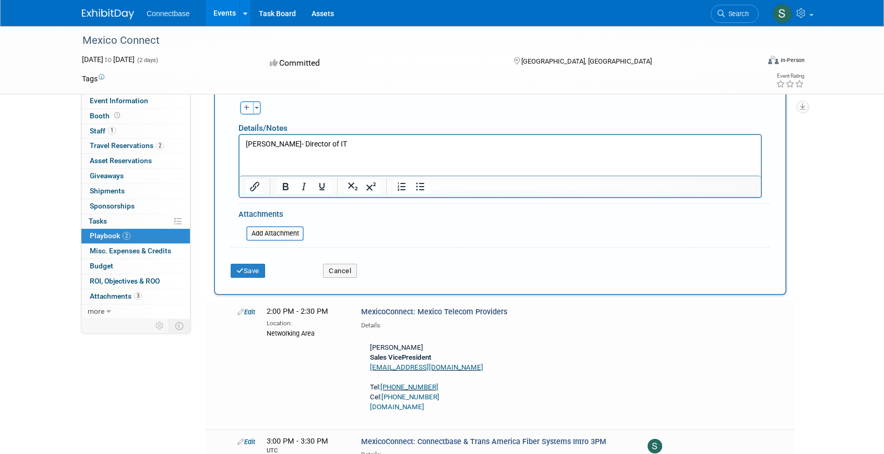
scroll to position [345, 0]
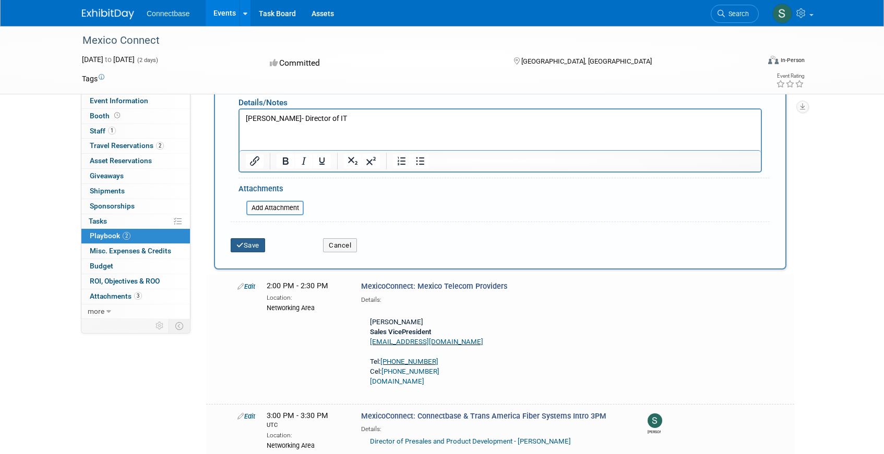
click at [240, 246] on icon "submit" at bounding box center [239, 245] width 7 height 7
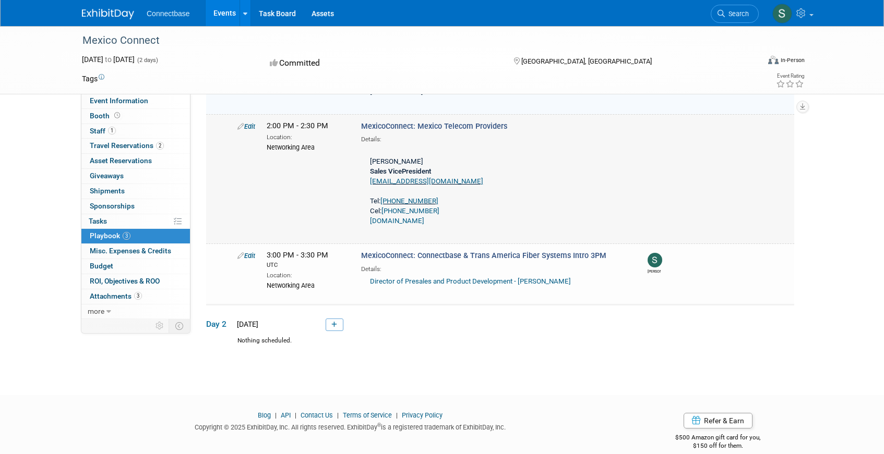
scroll to position [116, 0]
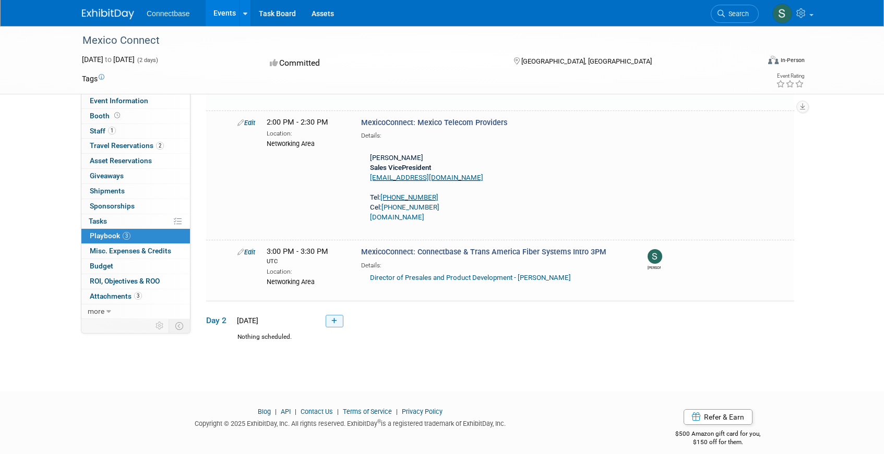
click at [333, 320] on icon at bounding box center [334, 321] width 6 height 6
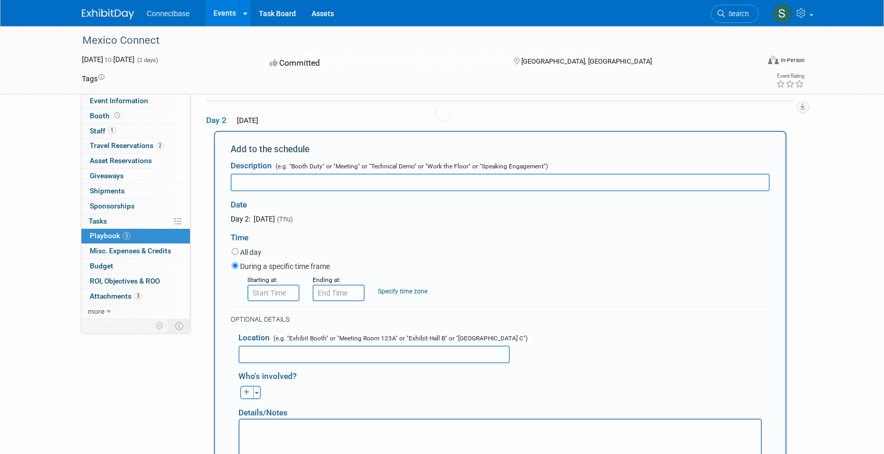
scroll to position [0, 0]
type input "F"
type input "MexicoConnect - Flo Networks"
click at [285, 427] on p "Rich Text Area. Press ALT-0 for help." at bounding box center [500, 429] width 509 height 10
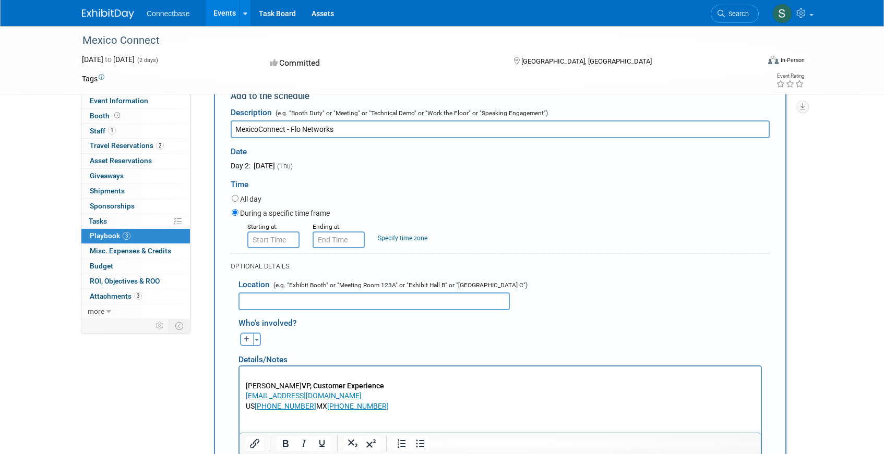
scroll to position [373, 0]
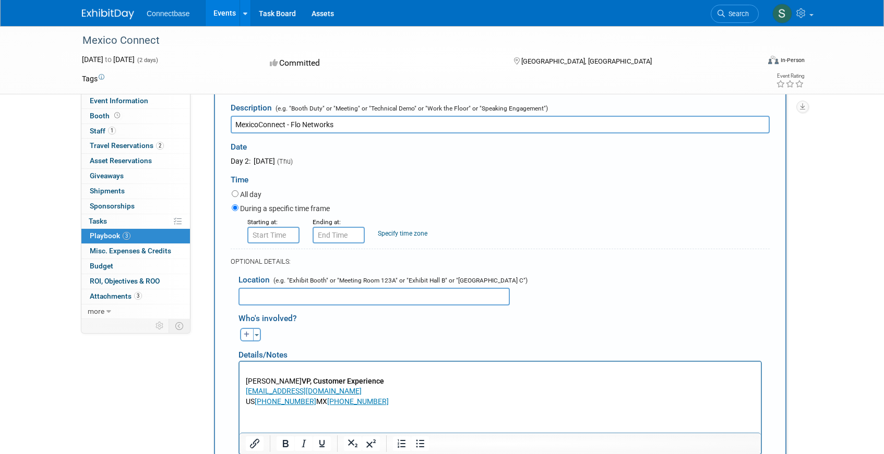
click at [349, 125] on input "MexicoConnect - Flo Networks" at bounding box center [500, 125] width 539 height 18
click at [260, 295] on input "text" at bounding box center [373, 297] width 271 height 18
type input "TBD"
click at [278, 238] on input "8:00 AM" at bounding box center [273, 235] width 52 height 17
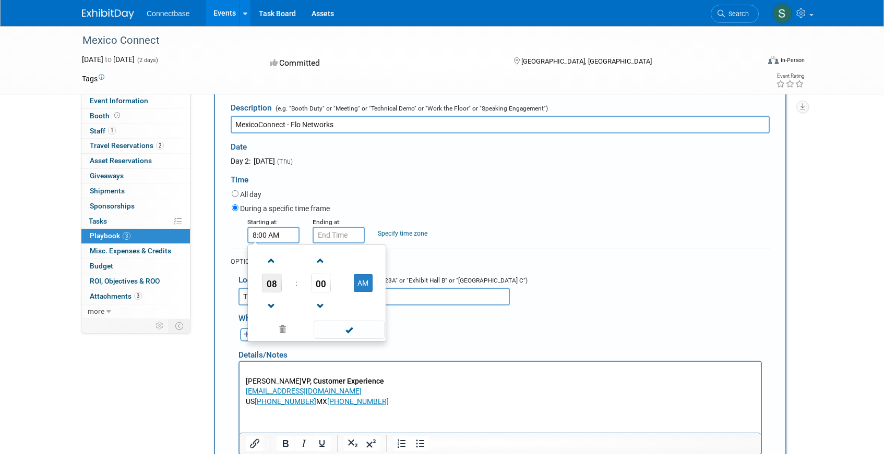
click at [270, 284] on span "08" at bounding box center [272, 283] width 20 height 19
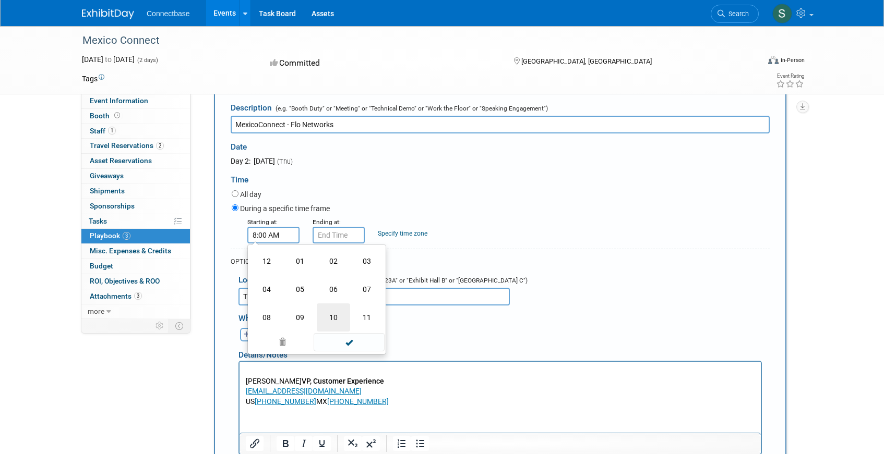
click at [334, 317] on td "10" at bounding box center [333, 318] width 33 height 28
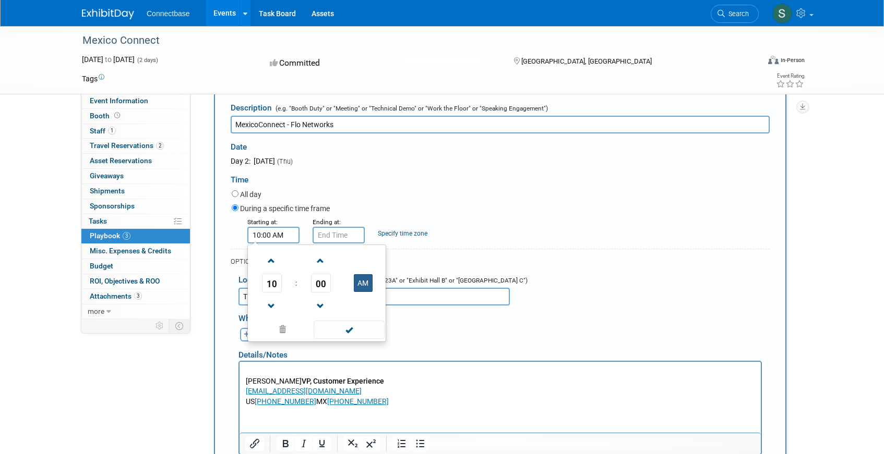
click at [370, 282] on button "AM" at bounding box center [363, 283] width 19 height 18
click at [370, 282] on button "PM" at bounding box center [363, 283] width 19 height 18
type input "10:00 AM"
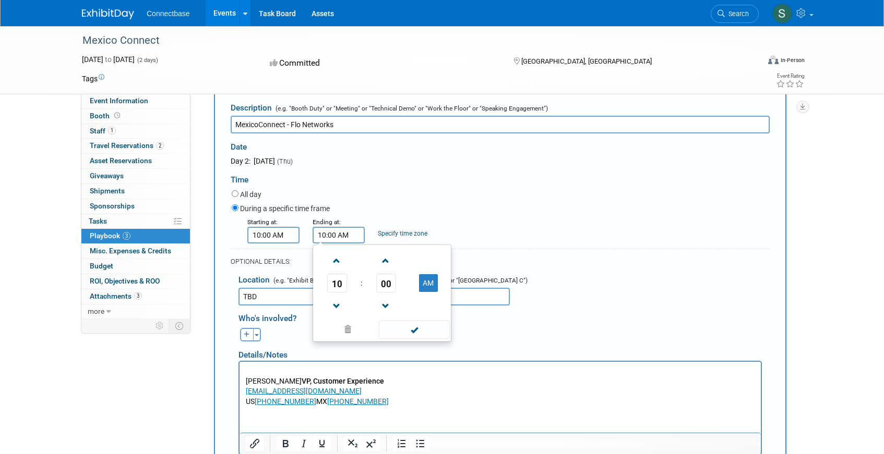
click at [327, 234] on input "10:00 AM" at bounding box center [339, 235] width 52 height 17
click at [383, 282] on span "00" at bounding box center [386, 283] width 20 height 19
click at [399, 290] on td "30" at bounding box center [398, 290] width 33 height 28
type input "10:30 AM"
click at [515, 220] on div "Starting at: 10:00 AM Ending at: 10:30 AM 10 : 30 AM 12 01 02 03 04 05 06 07 08…" at bounding box center [501, 230] width 554 height 27
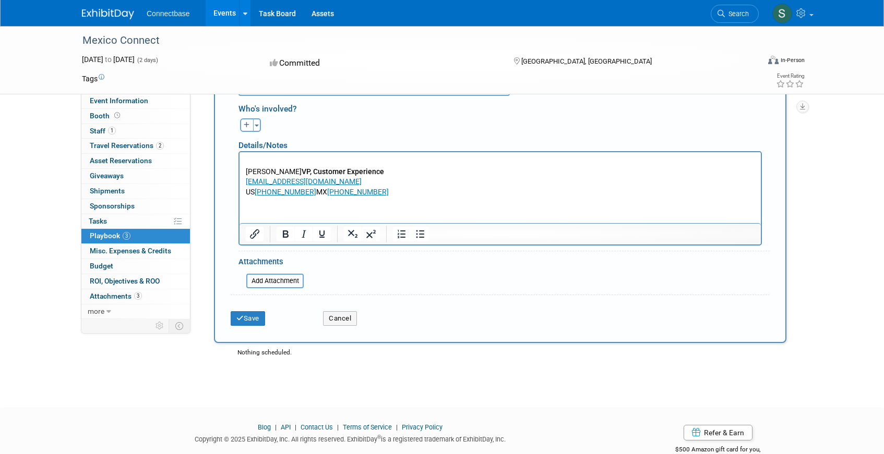
scroll to position [608, 0]
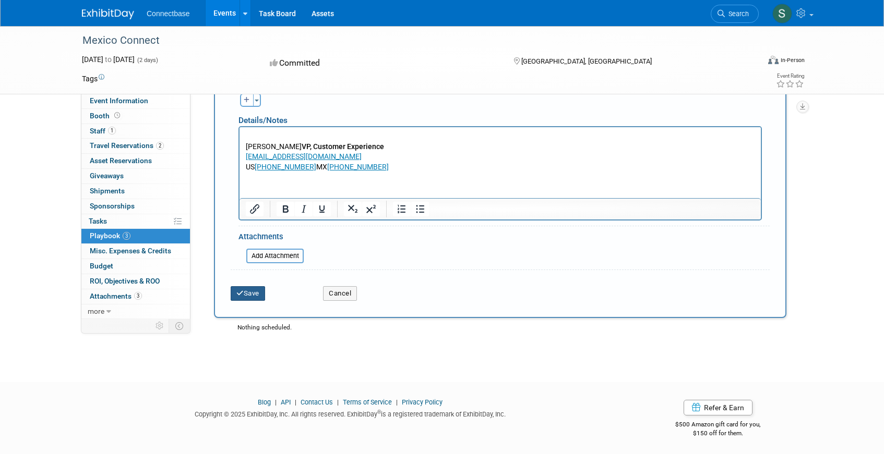
click at [245, 294] on button "Save" at bounding box center [248, 293] width 34 height 15
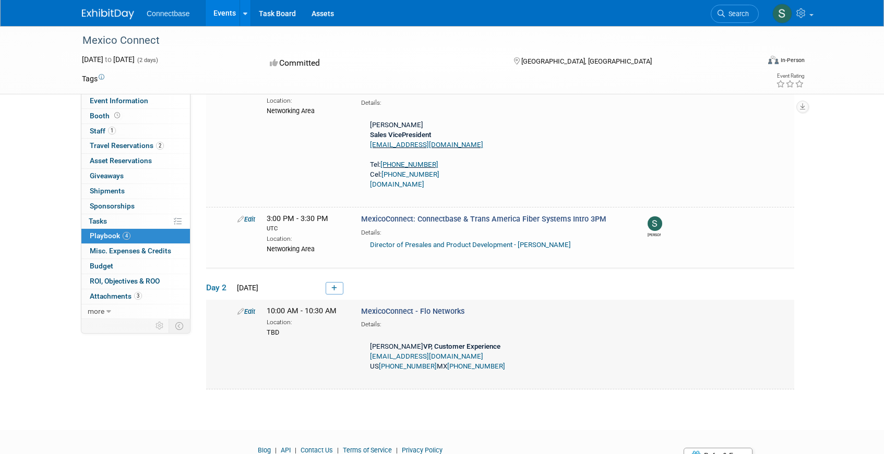
scroll to position [196, 0]
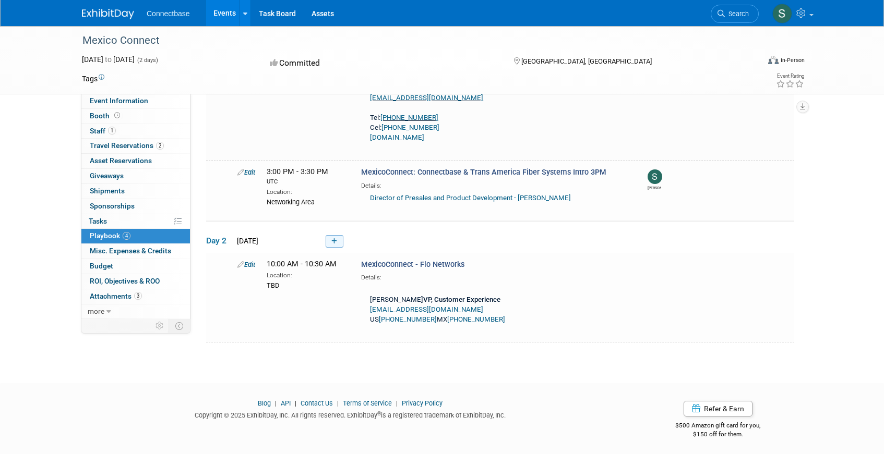
click at [336, 240] on icon at bounding box center [334, 241] width 6 height 6
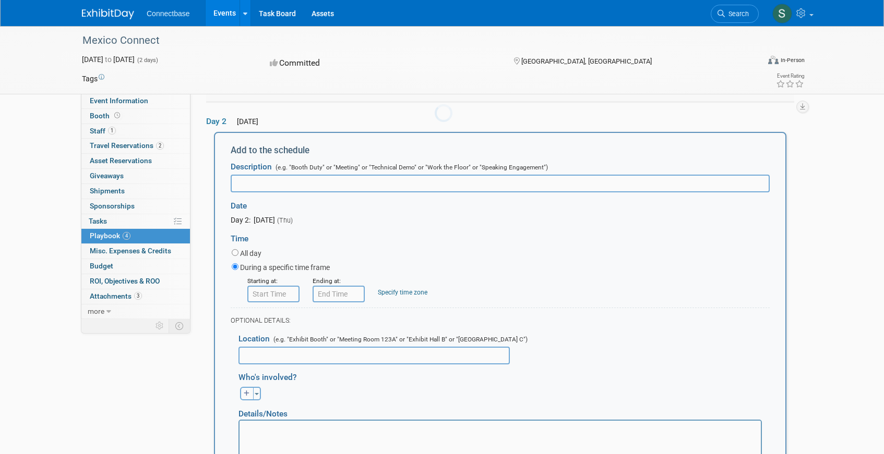
scroll to position [315, 0]
type input "MexicoConnect - MCM / Megacable"
click at [273, 300] on input "8:00 AM" at bounding box center [273, 293] width 52 height 17
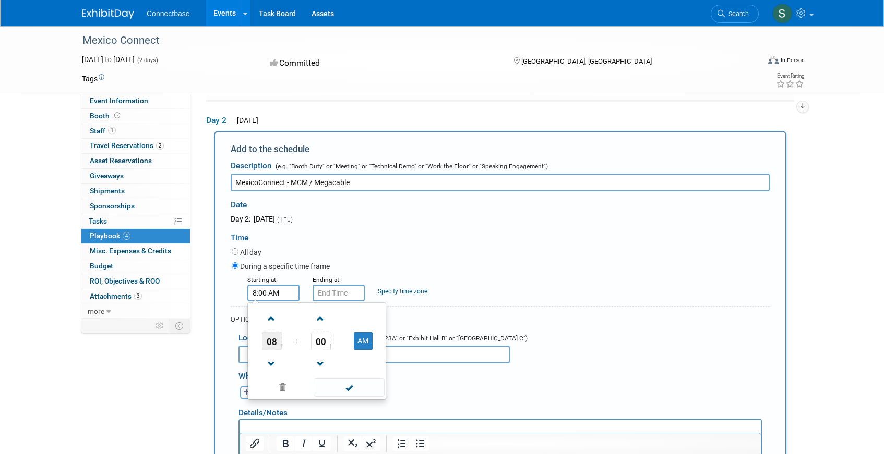
click at [267, 337] on span "08" at bounding box center [272, 341] width 20 height 19
click at [338, 351] on td "06" at bounding box center [333, 347] width 33 height 28
click at [319, 340] on span "00" at bounding box center [321, 341] width 20 height 19
click at [334, 346] on td "30" at bounding box center [333, 347] width 33 height 28
click at [324, 339] on span "30" at bounding box center [321, 341] width 20 height 19
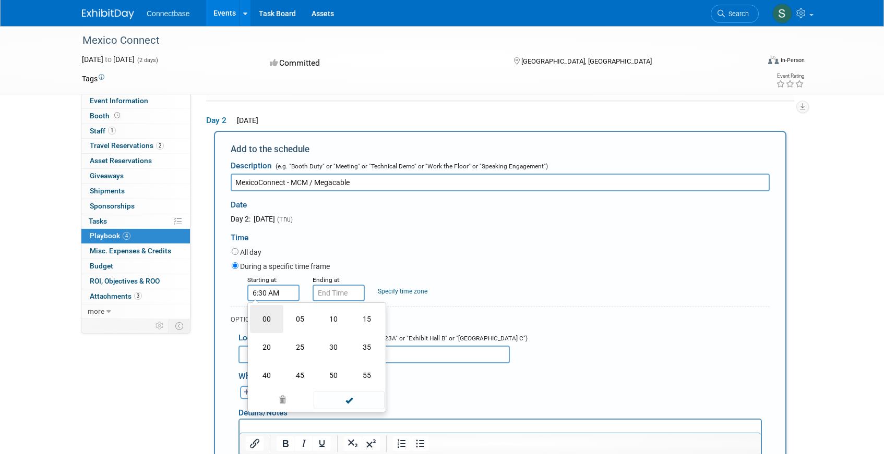
click at [265, 320] on td "00" at bounding box center [266, 319] width 33 height 28
type input "6:00 AM"
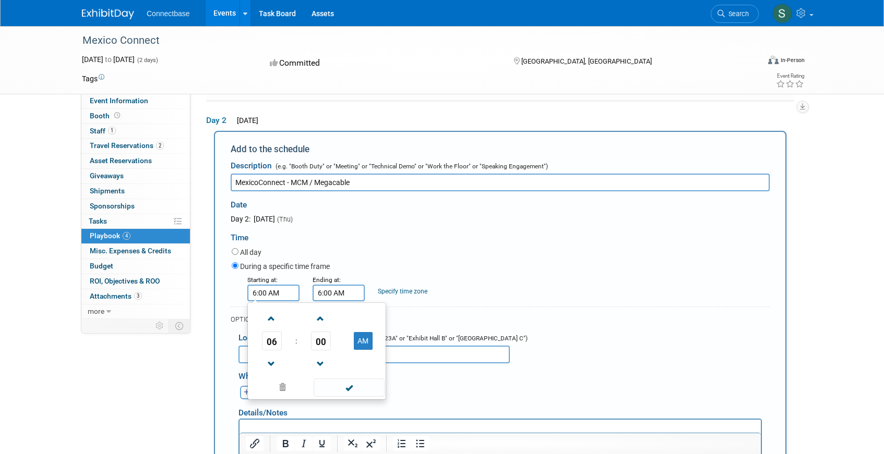
click at [337, 292] on input "6:00 AM" at bounding box center [339, 293] width 52 height 17
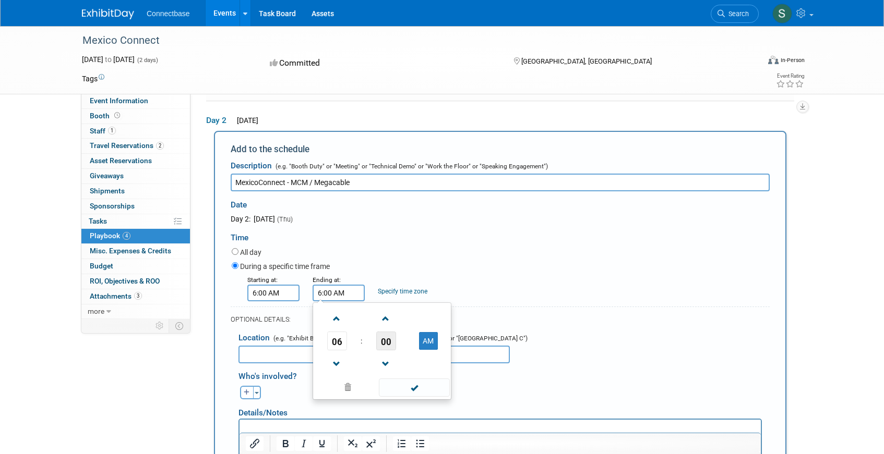
click at [382, 341] on span "00" at bounding box center [386, 341] width 20 height 19
click at [401, 346] on td "30" at bounding box center [398, 347] width 33 height 28
type input "6:30 AM"
click at [486, 278] on div "Starting at: 6:00 AM Ending at: 6:30 AM 06 : 30 AM 12 01 02 03 04 05 06 07 08 0…" at bounding box center [501, 287] width 554 height 27
click at [356, 359] on input "text" at bounding box center [373, 355] width 271 height 18
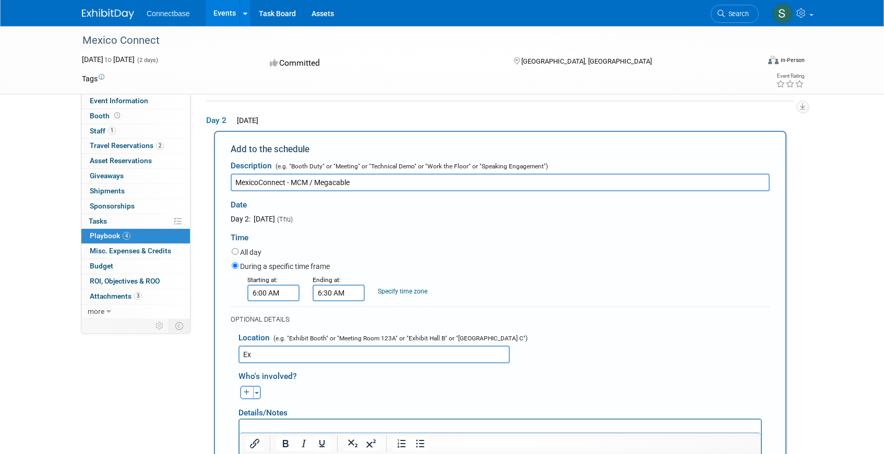
type input "E"
type input "Networking Area"
click at [531, 294] on div "Starting at: 6:00 AM Ending at: 6:30 AM Specify time zone Time zone:" at bounding box center [501, 287] width 554 height 27
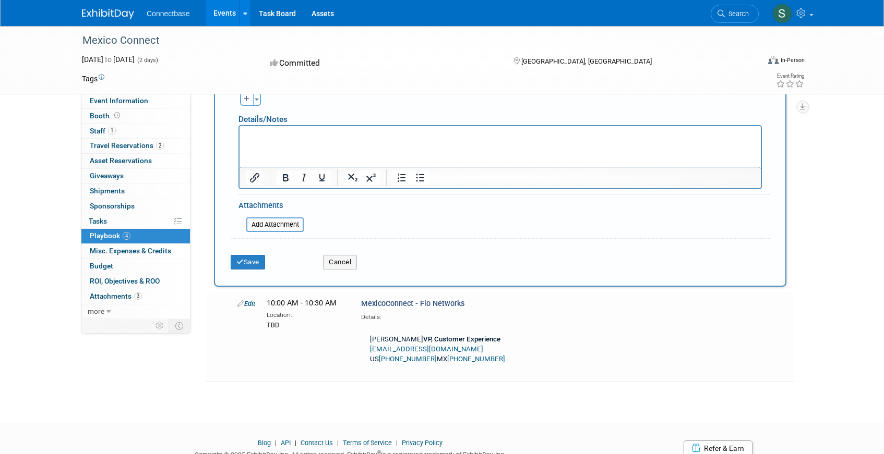
scroll to position [603, 0]
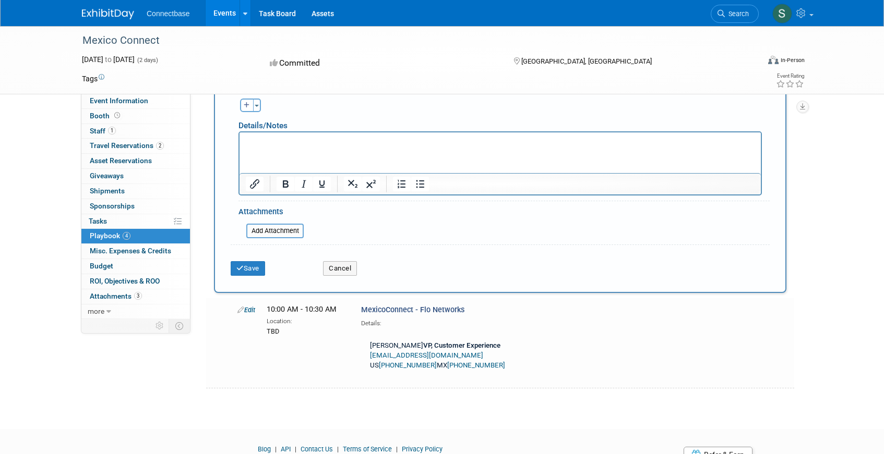
click at [314, 147] on html at bounding box center [500, 140] width 521 height 15
click at [254, 271] on button "Save" at bounding box center [248, 268] width 34 height 15
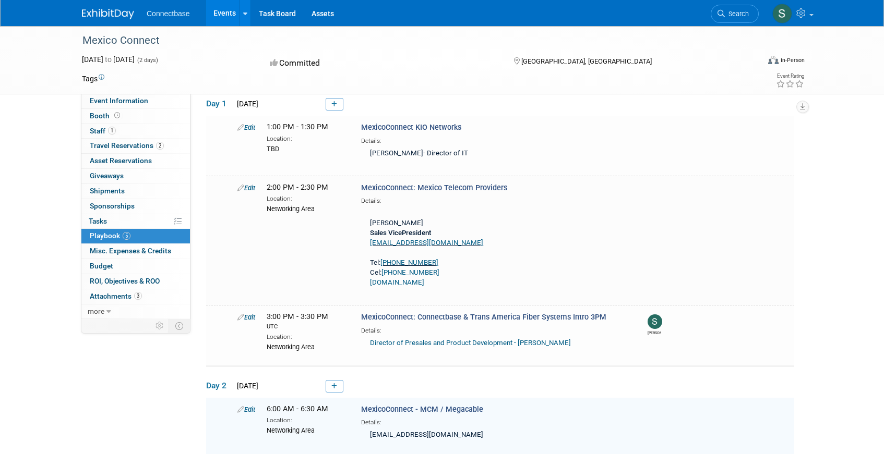
scroll to position [0, 0]
